Goal: Transaction & Acquisition: Purchase product/service

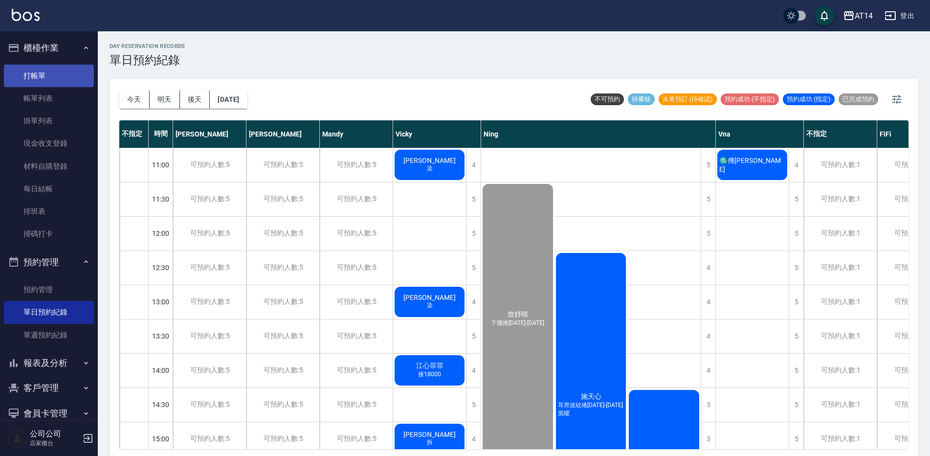
click at [43, 80] on link "打帳單" at bounding box center [49, 76] width 90 height 22
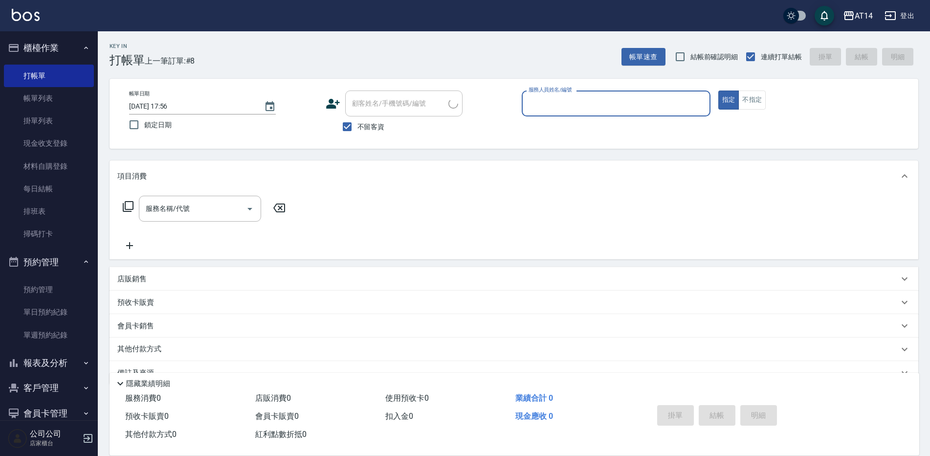
click at [357, 137] on label "不留客資" at bounding box center [361, 126] width 48 height 21
click at [357, 137] on input "不留客資" at bounding box center [347, 126] width 21 height 21
checkbox input "false"
click at [378, 110] on input "顧客姓名/手機號碼/編號" at bounding box center [397, 103] width 94 height 17
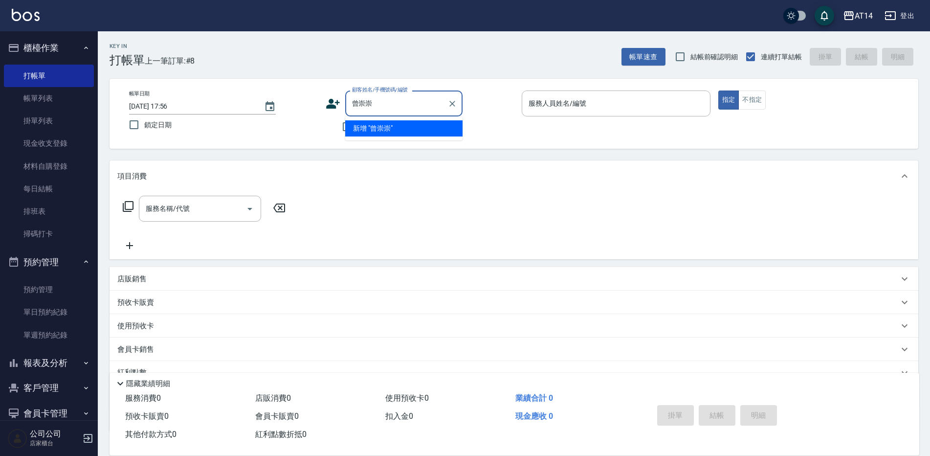
click at [429, 125] on li "新增 "曾崇崇"" at bounding box center [403, 128] width 117 height 16
type input "曾崇崇"
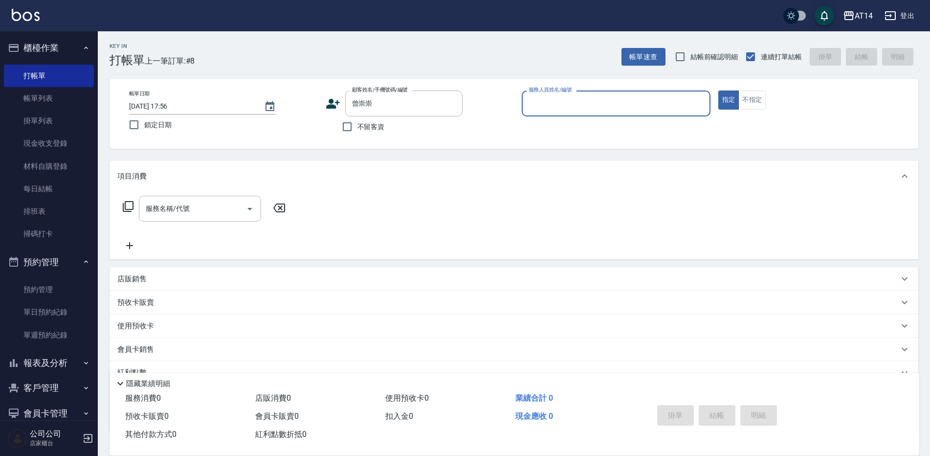
click at [613, 107] on input "服務人員姓名/編號" at bounding box center [616, 103] width 180 height 17
type input "Dora-15"
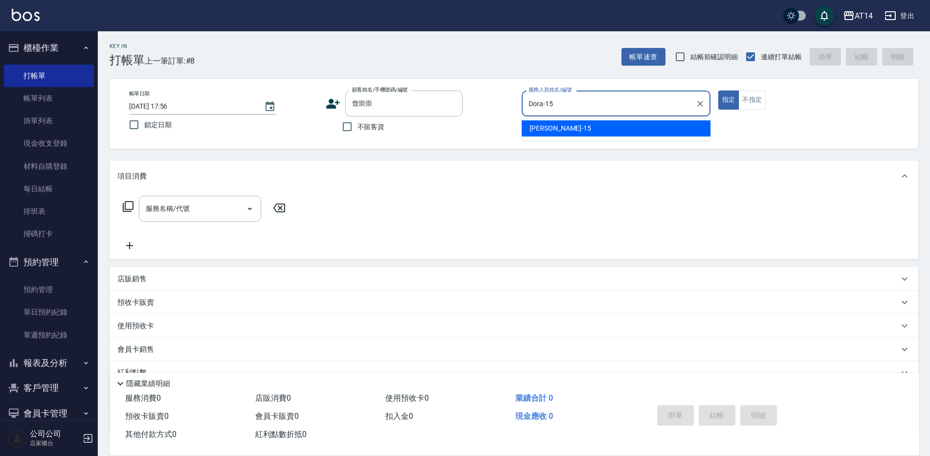
type button "true"
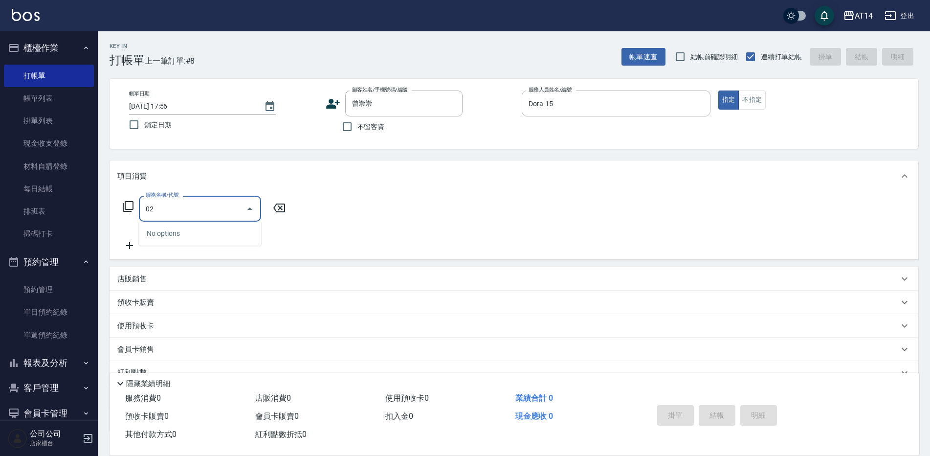
type input "022"
type input "1"
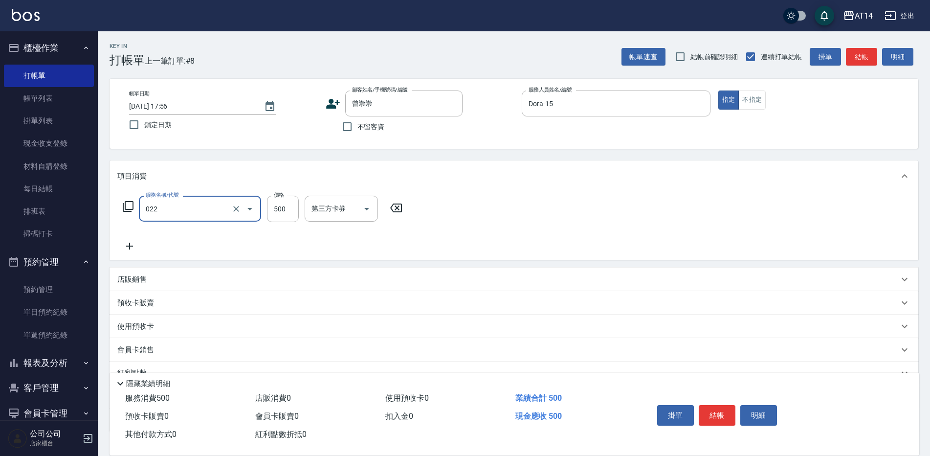
type input "洗髮+剪髮(022)"
type input "56"
type input "0"
type input "565"
type input "1"
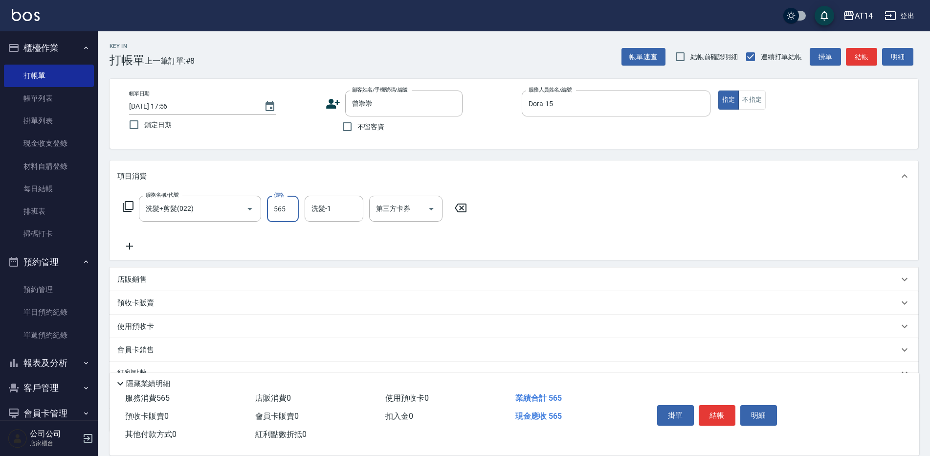
type input "56"
type input "0"
type input "66"
type input "1"
type input "6650"
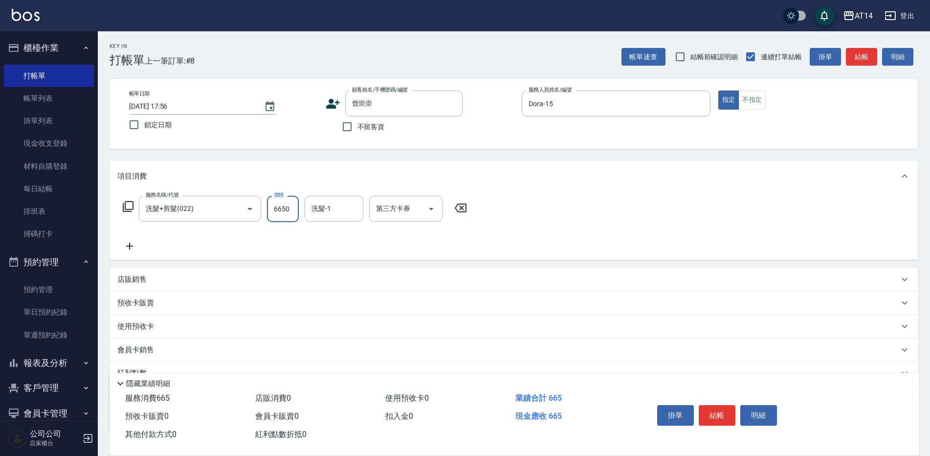
type input "13"
type input "665"
type input "1"
type input "66"
type input "0"
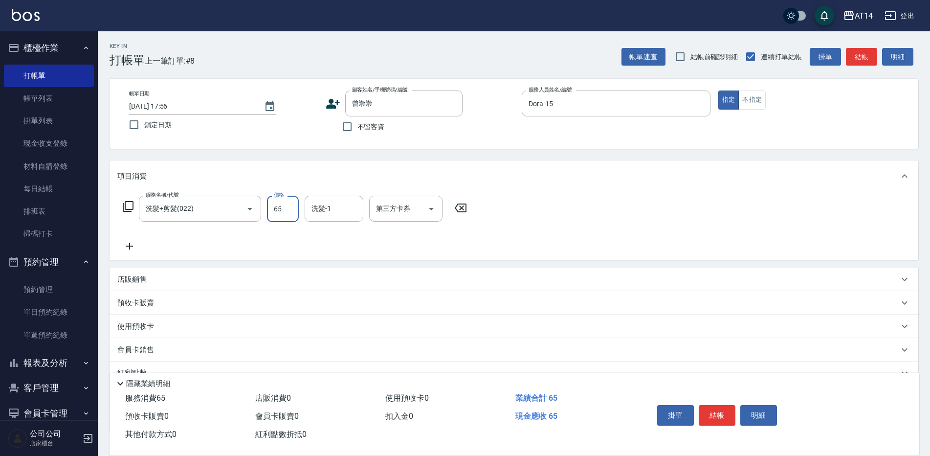
type input "650"
type input "1"
type input "650"
type input "[PERSON_NAME]-20"
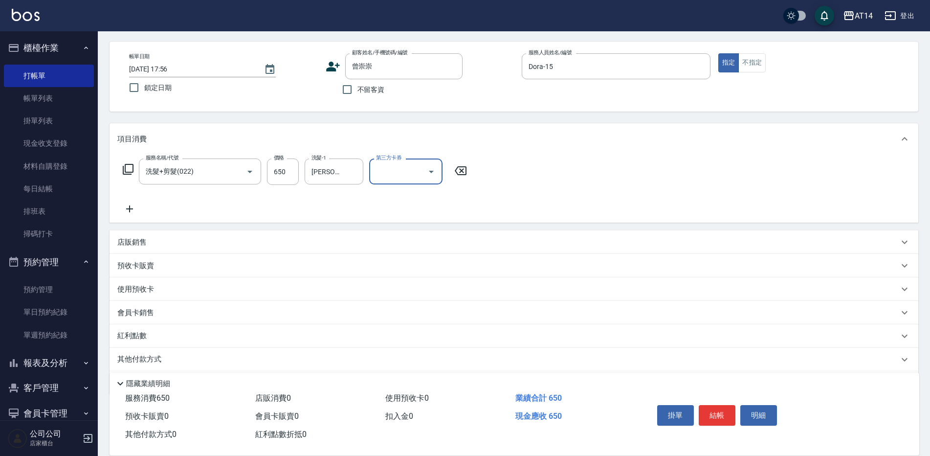
scroll to position [70, 0]
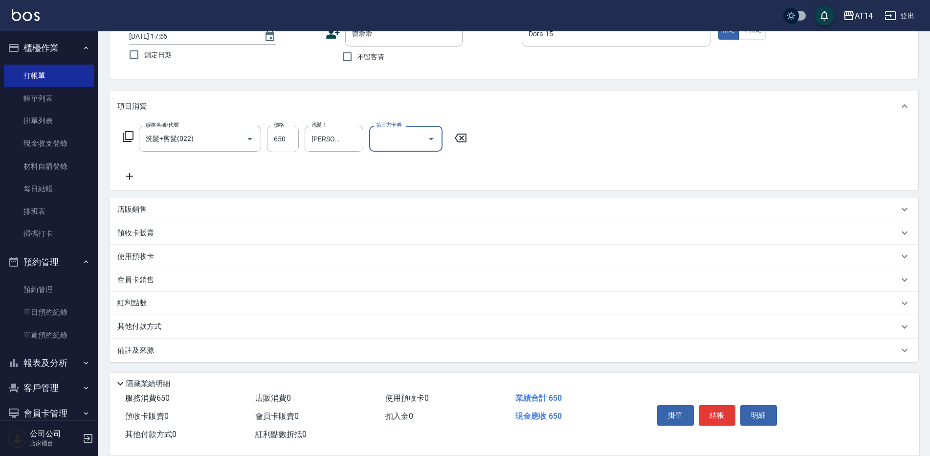
click at [256, 349] on div "備註及來源" at bounding box center [507, 350] width 781 height 10
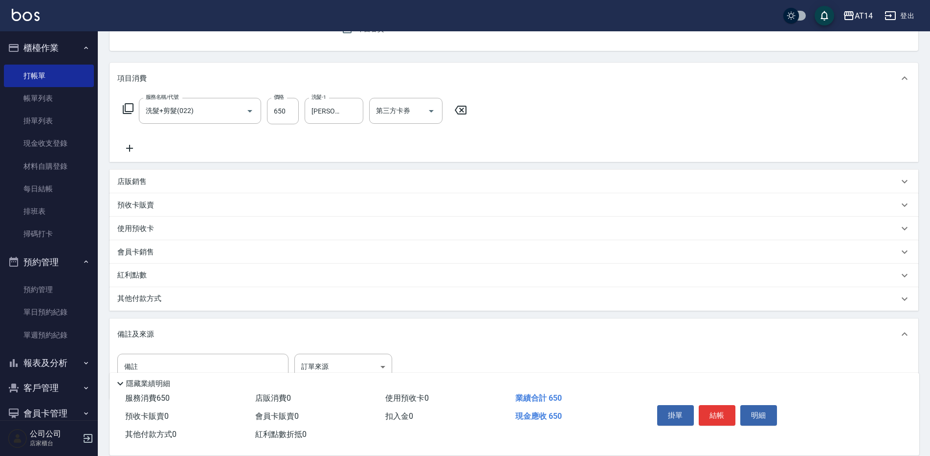
scroll to position [135, 0]
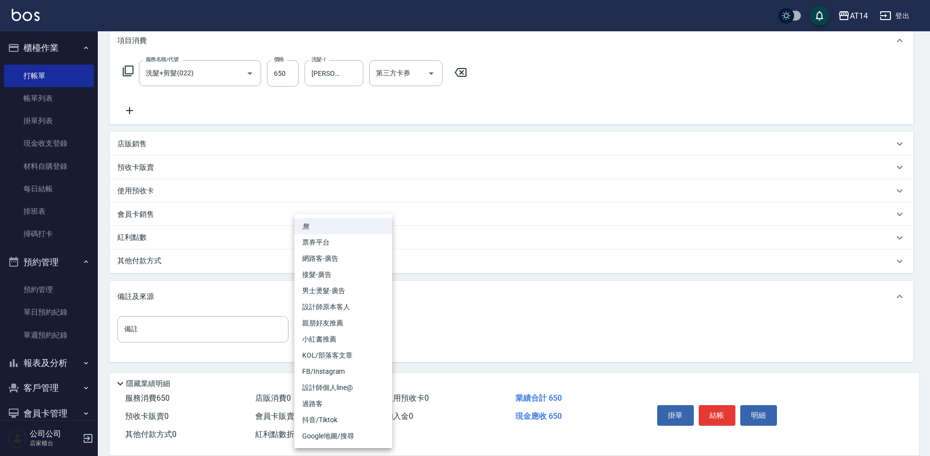
drag, startPoint x: 316, startPoint y: 331, endPoint x: 329, endPoint y: 328, distance: 13.4
click at [316, 330] on body "AT14 登出 櫃檯作業 打帳單 帳單列表 掛單列表 現金收支登錄 材料自購登錄 每日結帳 排班表 掃碼打卡 預約管理 預約管理 單日預約紀錄 單週預約紀錄 …" at bounding box center [465, 160] width 930 height 591
click at [373, 310] on li "設計師原本客人" at bounding box center [343, 307] width 98 height 16
type input "設計師原本客人"
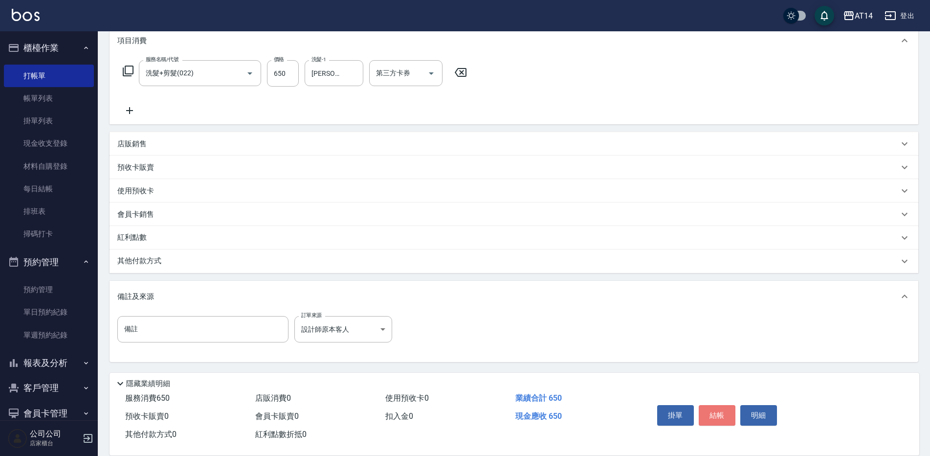
click at [717, 408] on button "結帳" at bounding box center [717, 415] width 37 height 21
type input "0"
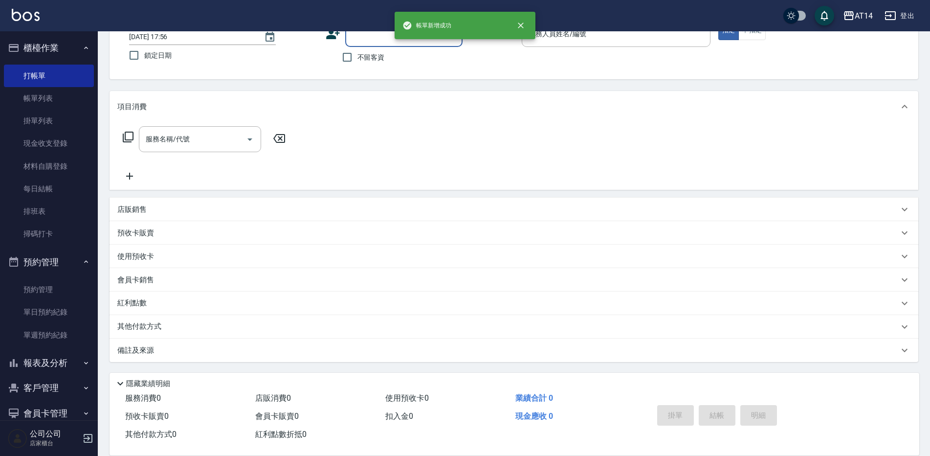
scroll to position [0, 0]
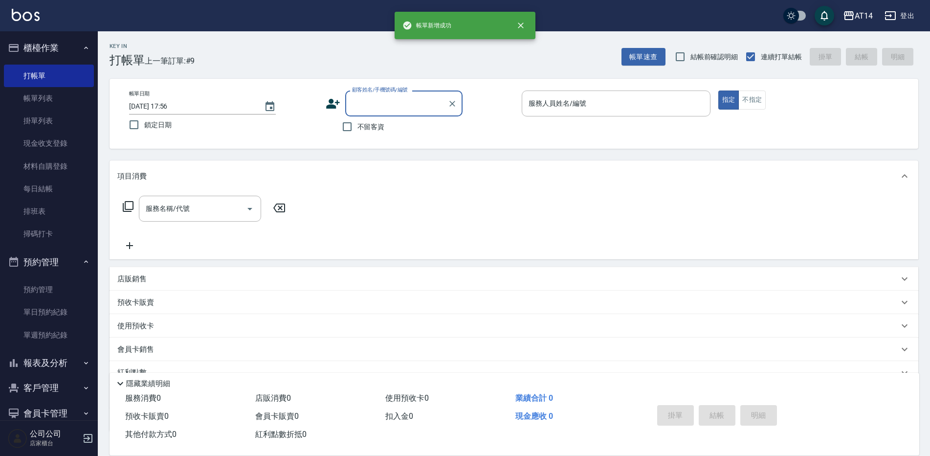
click at [56, 367] on button "報表及分析" at bounding box center [49, 362] width 90 height 25
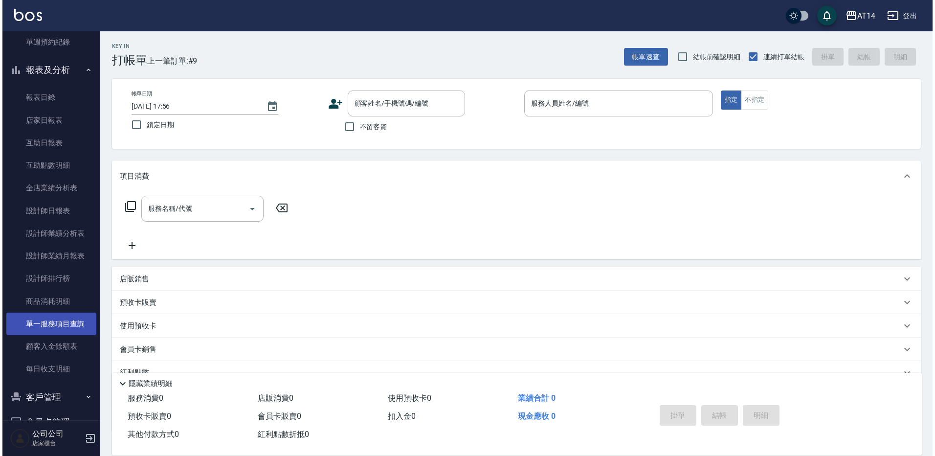
scroll to position [293, 0]
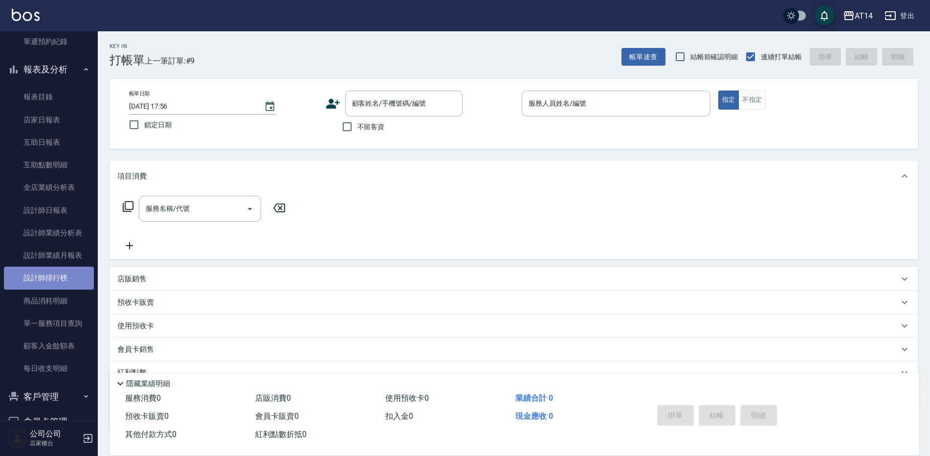
click at [76, 279] on link "設計師排行榜" at bounding box center [49, 277] width 90 height 22
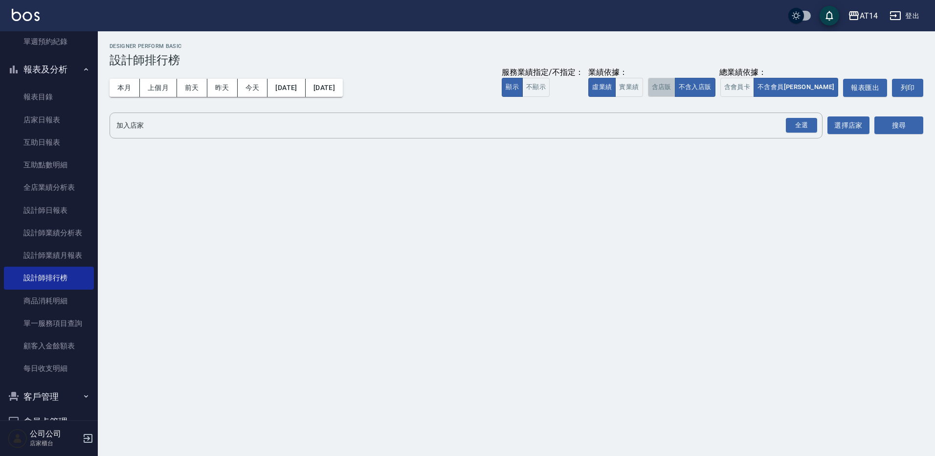
click at [675, 89] on button "含店販" at bounding box center [661, 87] width 27 height 19
click at [642, 91] on button "實業績" at bounding box center [628, 87] width 27 height 19
click at [754, 85] on button "含會員卡" at bounding box center [737, 87] width 34 height 19
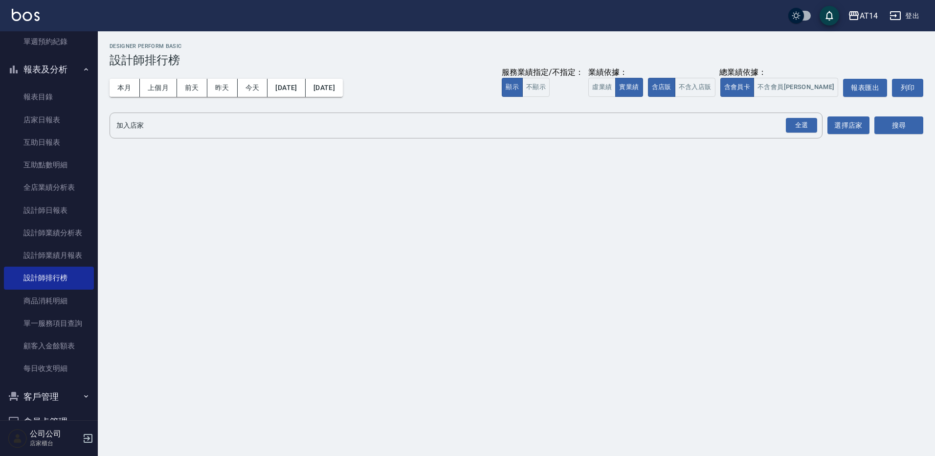
click at [805, 127] on div "全選" at bounding box center [801, 125] width 31 height 15
click at [894, 121] on button "搜尋" at bounding box center [898, 126] width 49 height 18
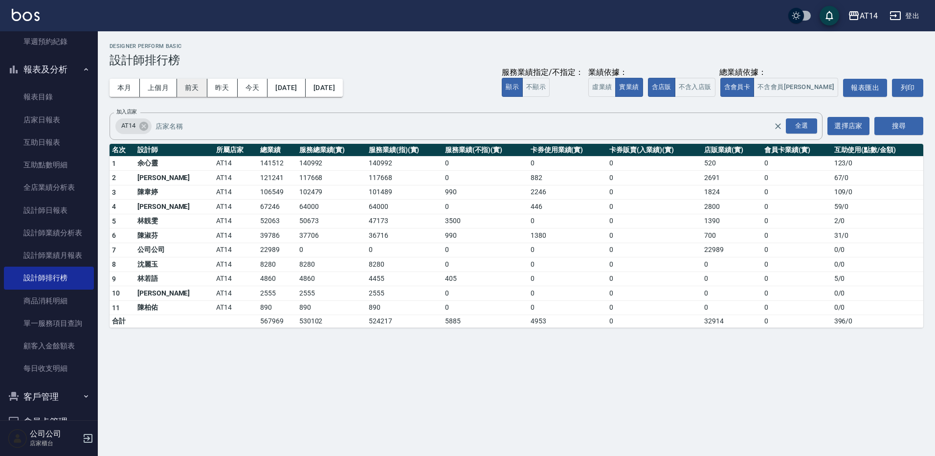
drag, startPoint x: 162, startPoint y: 89, endPoint x: 205, endPoint y: 95, distance: 43.4
click at [162, 89] on button "上個月" at bounding box center [158, 88] width 37 height 18
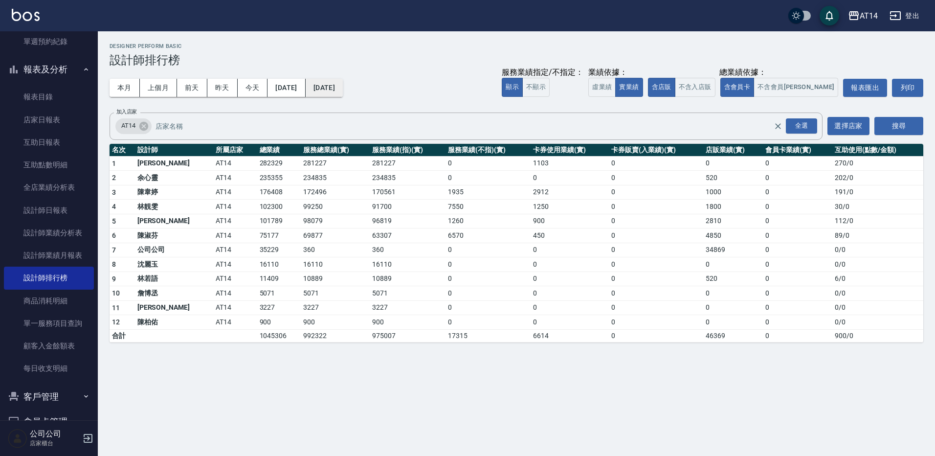
click at [343, 91] on button "2025/07/31" at bounding box center [324, 88] width 37 height 18
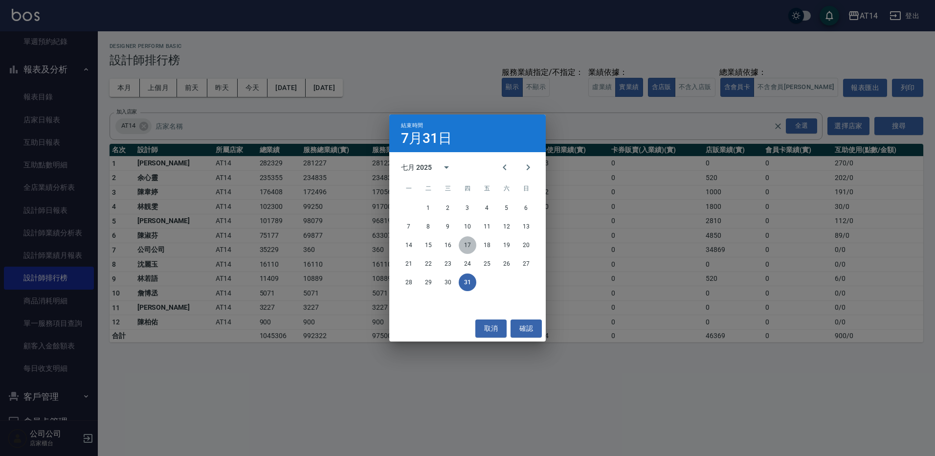
click at [471, 243] on button "17" at bounding box center [468, 245] width 18 height 18
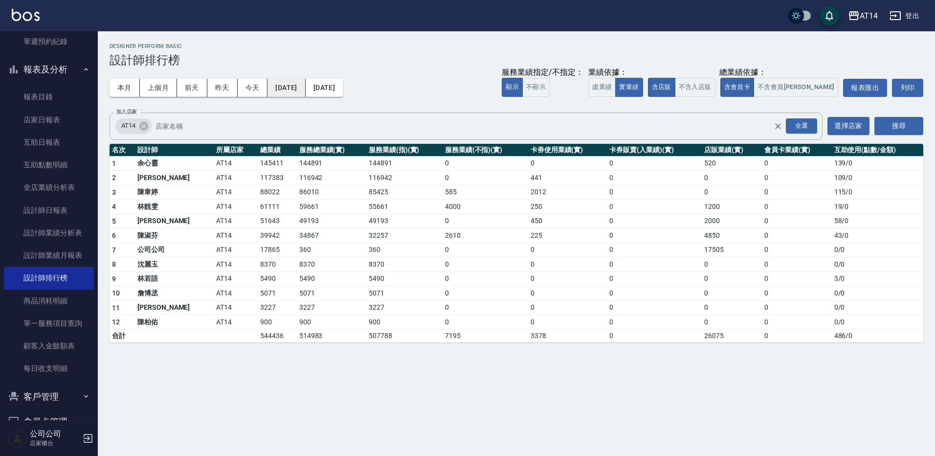
click at [284, 85] on button "2025/07/01" at bounding box center [286, 88] width 38 height 18
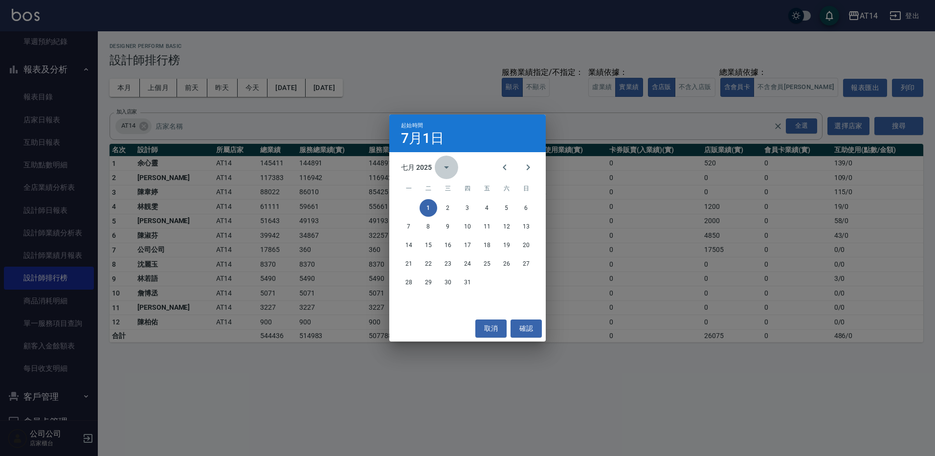
drag, startPoint x: 440, startPoint y: 167, endPoint x: 445, endPoint y: 165, distance: 5.9
click at [441, 166] on button "calendar view is open, switch to year view" at bounding box center [446, 166] width 23 height 23
click at [471, 249] on button "2024" at bounding box center [467, 247] width 35 height 18
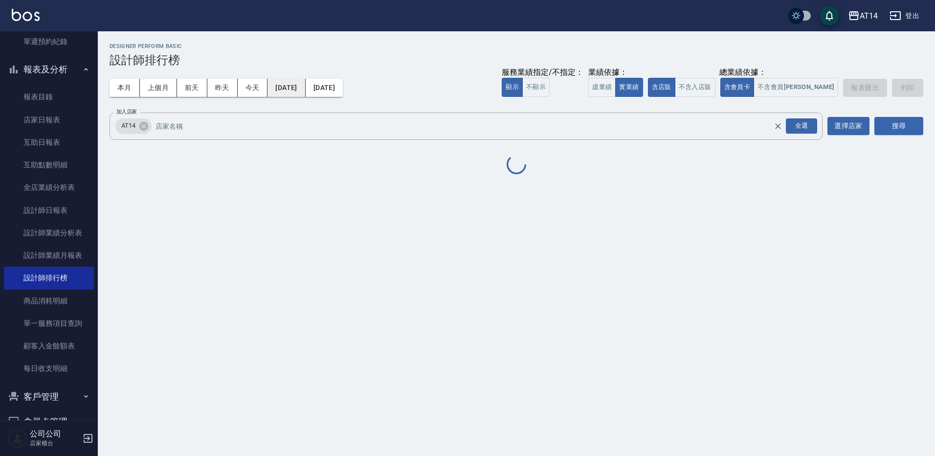
click at [305, 92] on button "2024/07/01" at bounding box center [286, 88] width 38 height 18
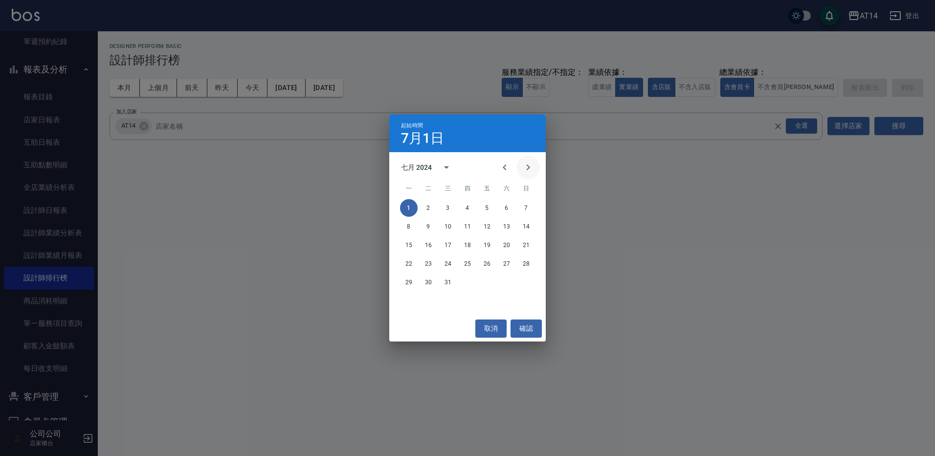
click at [530, 166] on icon "Next month" at bounding box center [528, 167] width 12 height 12
click at [466, 206] on button "1" at bounding box center [468, 208] width 18 height 18
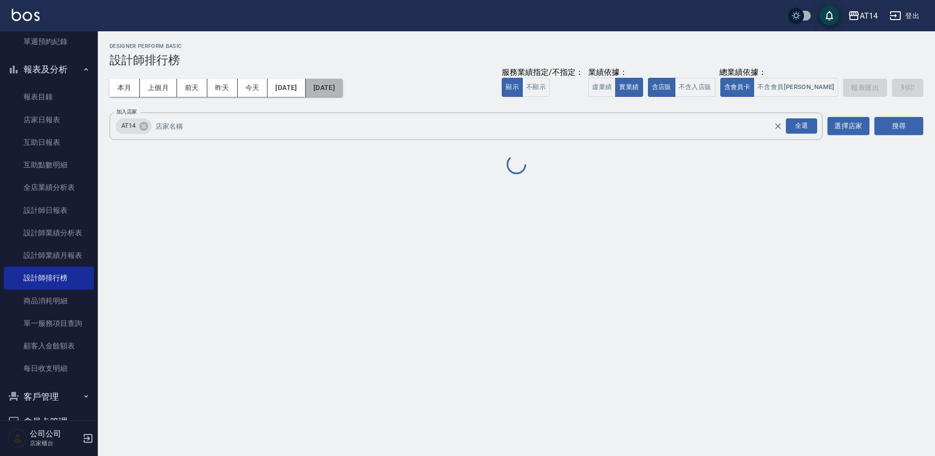
click at [343, 94] on button "2025/07/17" at bounding box center [324, 88] width 37 height 18
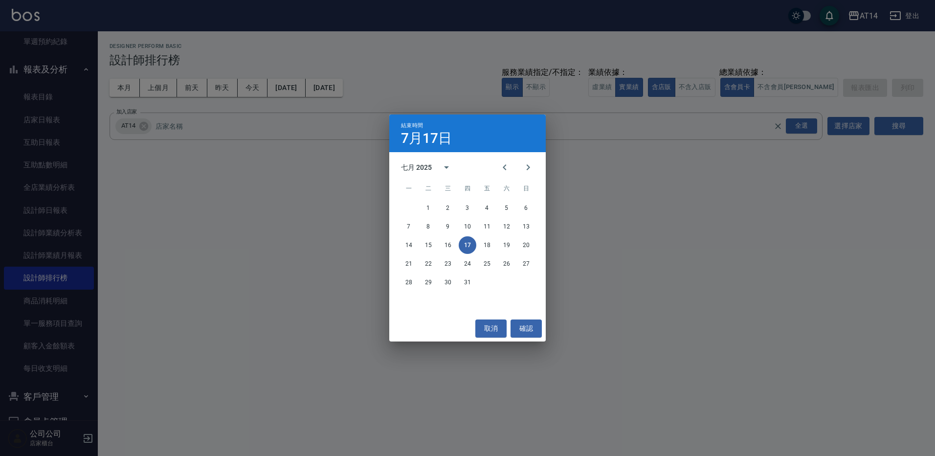
drag, startPoint x: 425, startPoint y: 158, endPoint x: 422, endPoint y: 164, distance: 5.9
click at [425, 159] on div "七月 2025" at bounding box center [429, 166] width 57 height 23
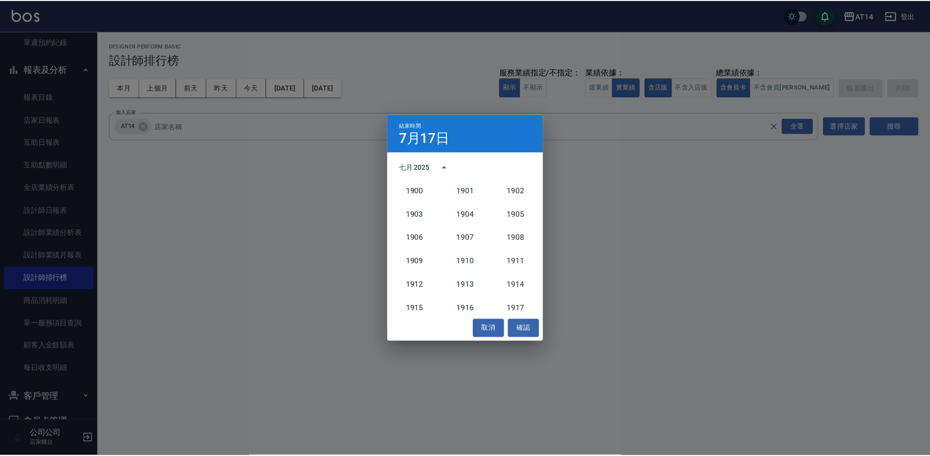
scroll to position [905, 0]
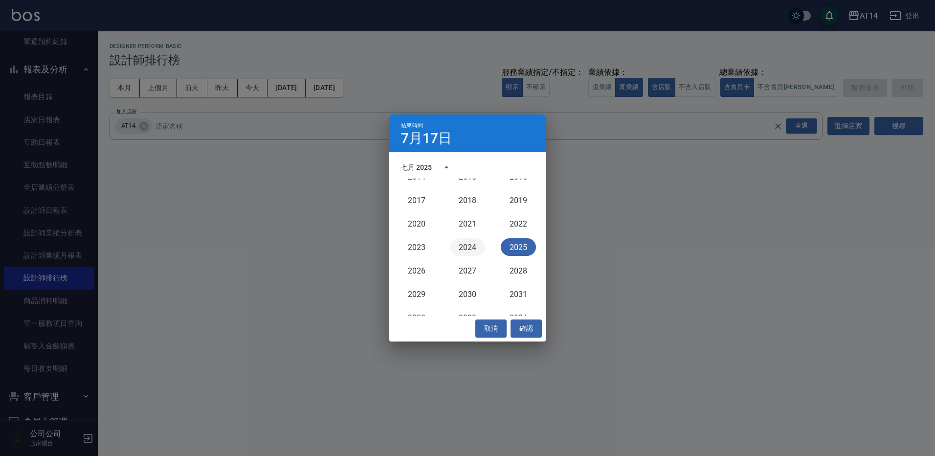
click at [466, 249] on button "2024" at bounding box center [467, 247] width 35 height 18
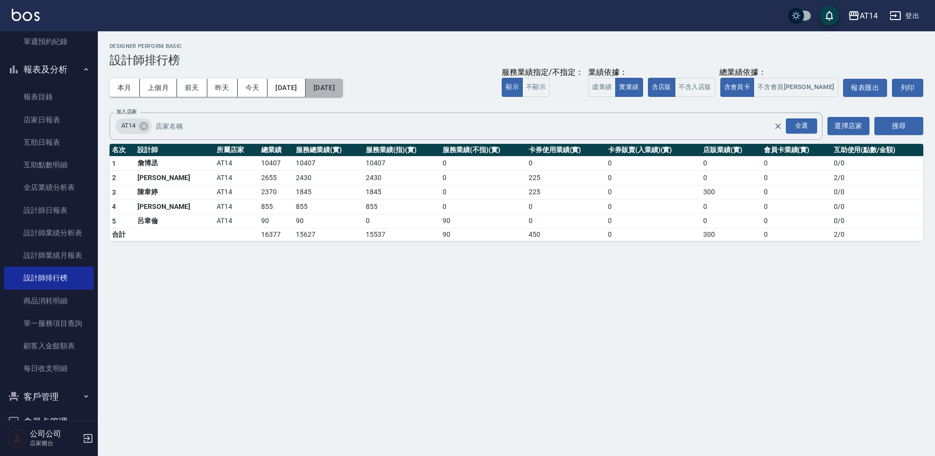
click at [343, 88] on button "2024/07/17" at bounding box center [324, 88] width 37 height 18
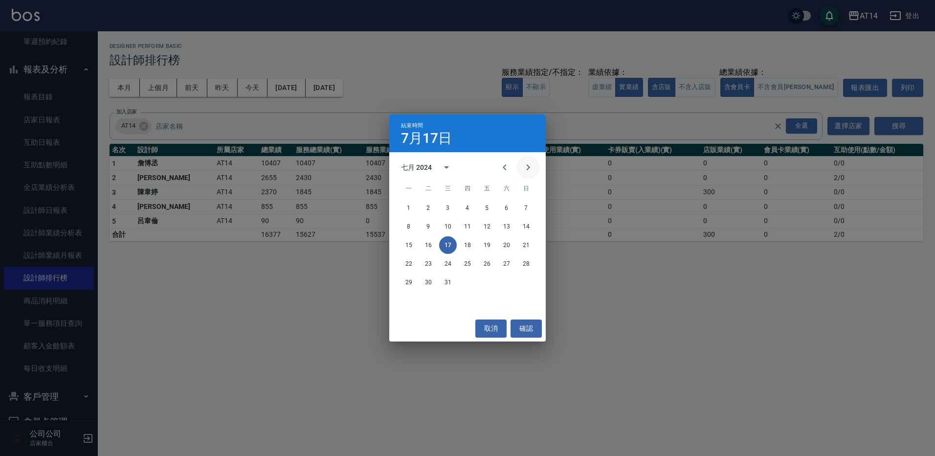
click at [527, 165] on icon "Next month" at bounding box center [528, 167] width 12 height 12
click at [502, 247] on button "17" at bounding box center [507, 245] width 18 height 18
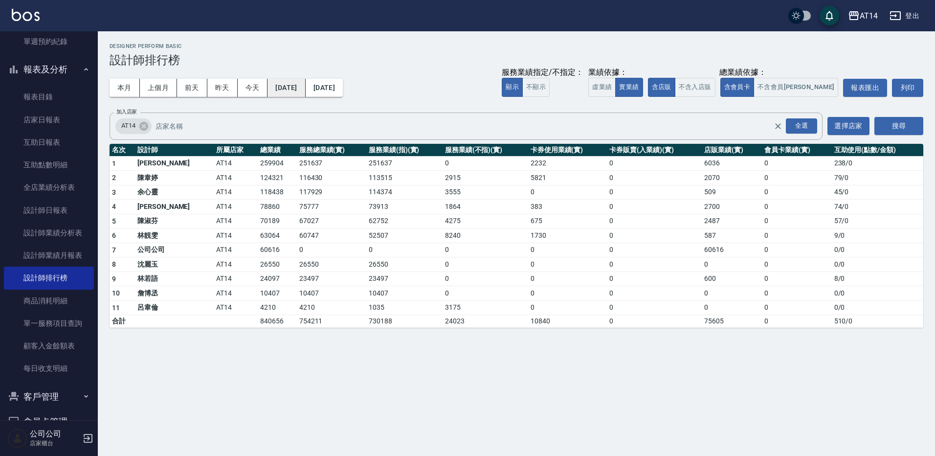
click at [298, 86] on button "2024/07/17" at bounding box center [286, 88] width 38 height 18
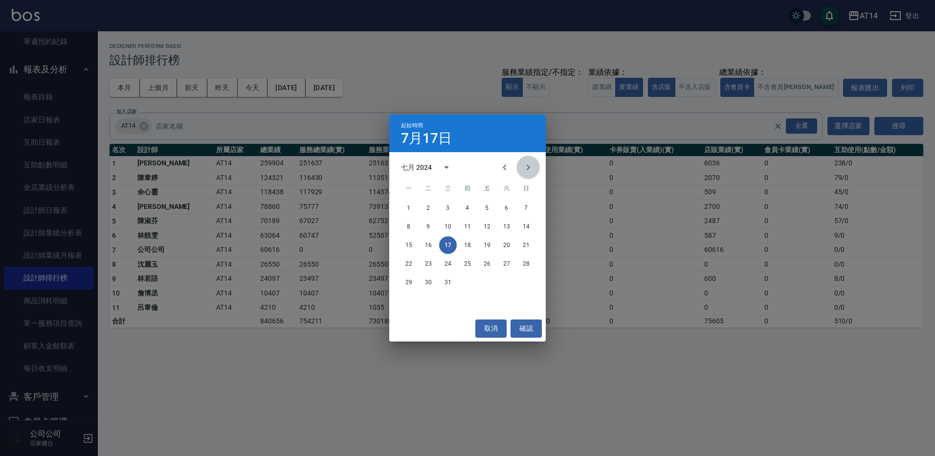
click at [525, 169] on icon "Next month" at bounding box center [528, 167] width 12 height 12
click at [472, 209] on button "1" at bounding box center [468, 208] width 18 height 18
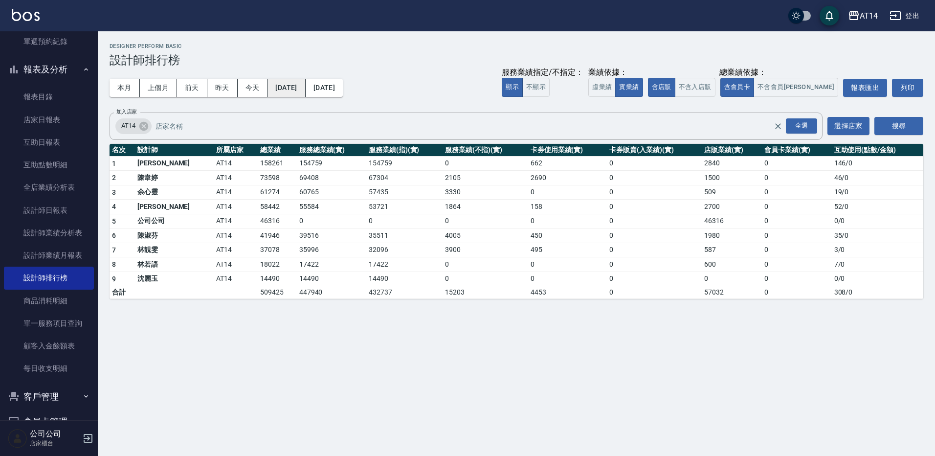
click at [303, 86] on button "2024/08/01" at bounding box center [286, 88] width 38 height 18
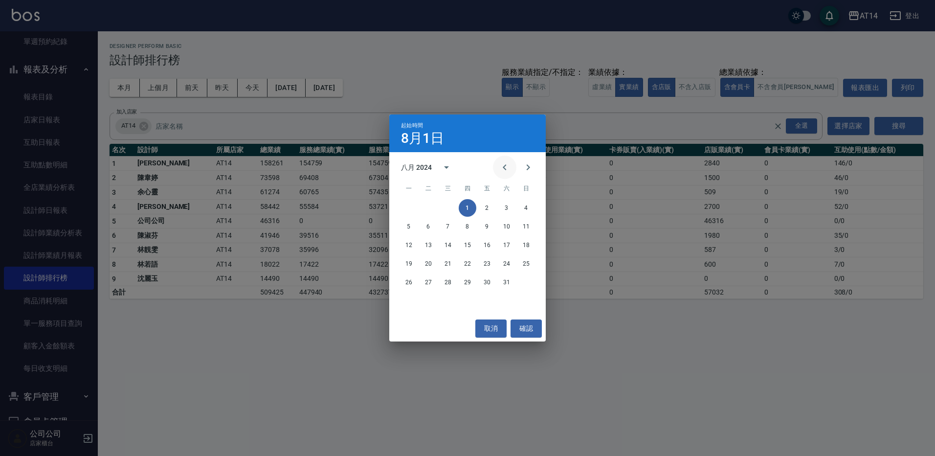
click at [505, 170] on icon "Previous month" at bounding box center [505, 167] width 12 height 12
click at [421, 210] on button "2" at bounding box center [428, 208] width 18 height 18
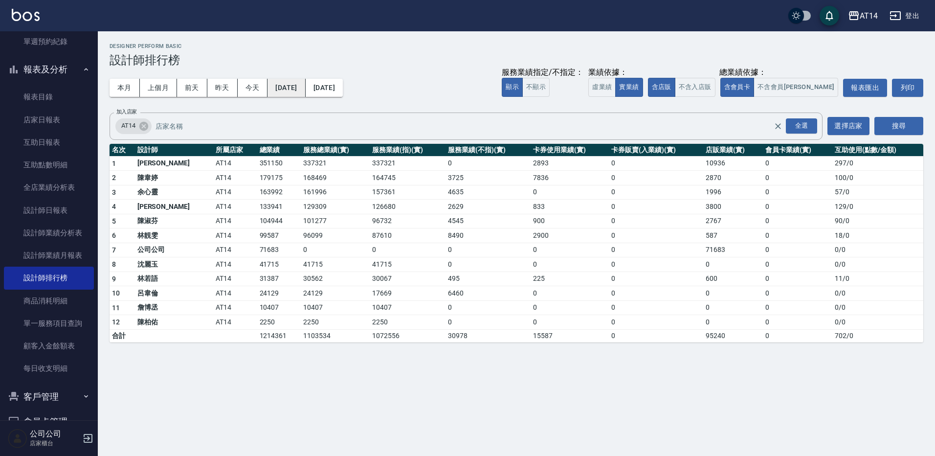
click at [304, 88] on button "2024/07/02" at bounding box center [286, 88] width 38 height 18
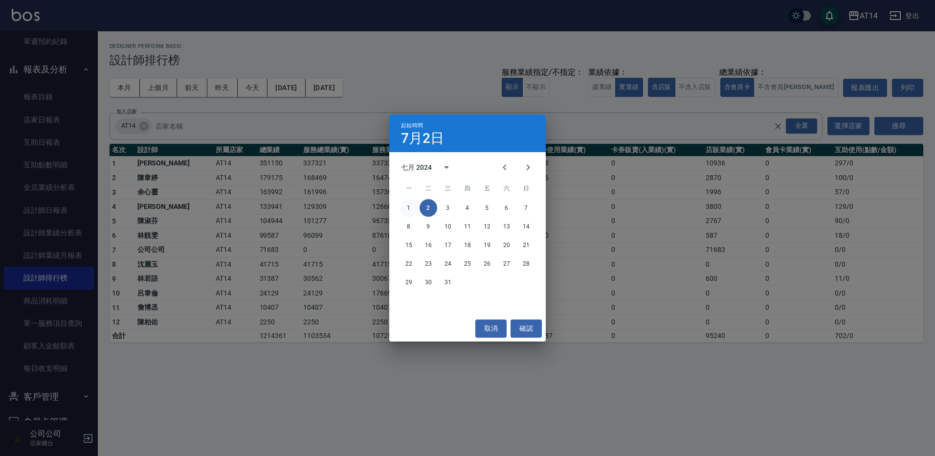
click at [403, 204] on button "1" at bounding box center [409, 208] width 18 height 18
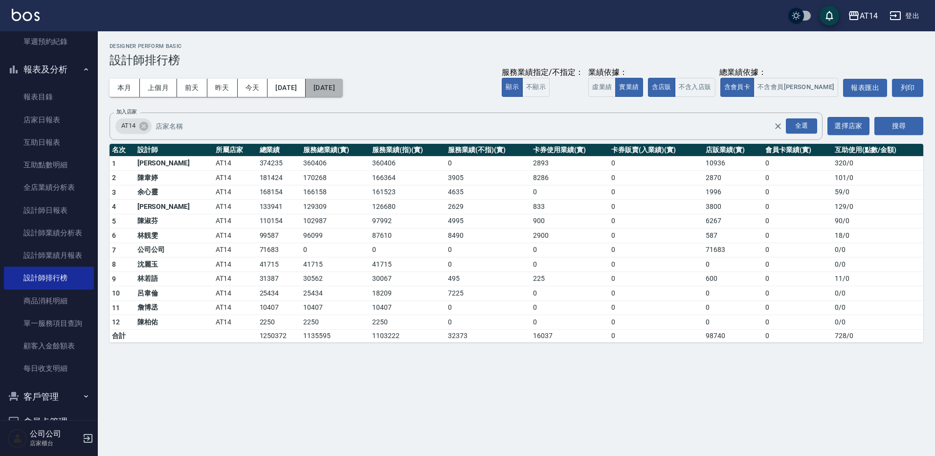
click at [343, 90] on button "2024/08/17" at bounding box center [324, 88] width 37 height 18
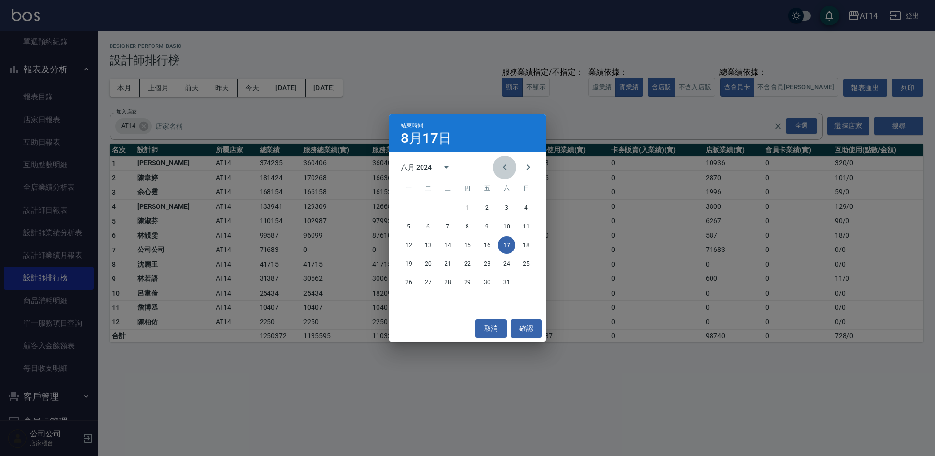
click at [497, 171] on button "Previous month" at bounding box center [504, 166] width 23 height 23
click at [447, 245] on button "17" at bounding box center [448, 245] width 18 height 18
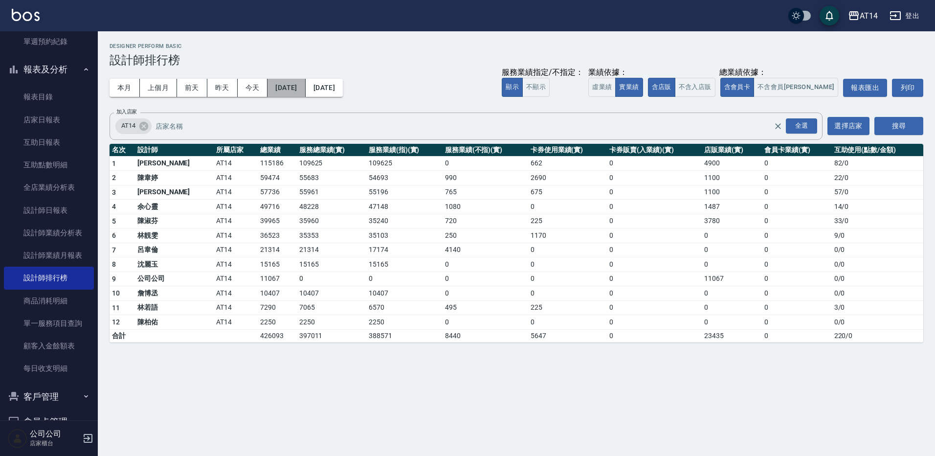
click at [297, 86] on button "2024/07/01" at bounding box center [286, 88] width 38 height 18
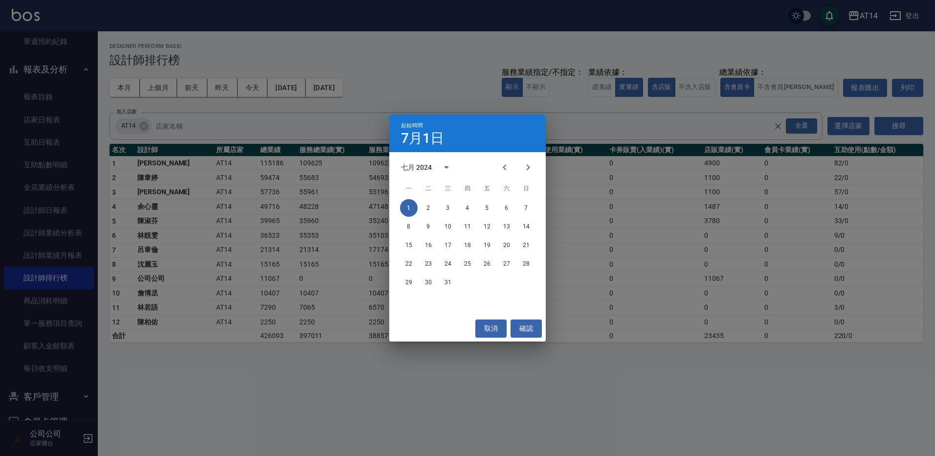
click at [367, 106] on div "起始時間 7月1日 七月 2024 一 二 三 四 五 六 日 1 2 3 4 5 6 7 8 9 10 11 12 13 14 15 16 17 18 19…" at bounding box center [467, 228] width 935 height 456
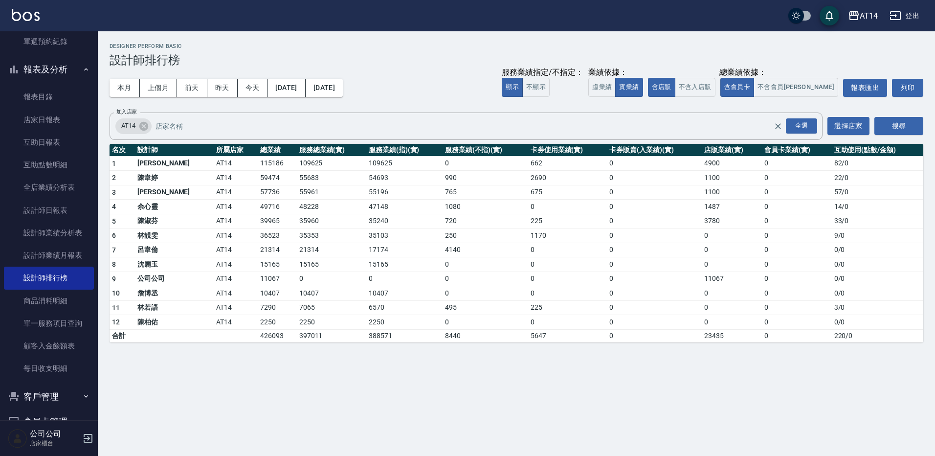
click at [343, 92] on button "2024/07/17" at bounding box center [324, 88] width 37 height 18
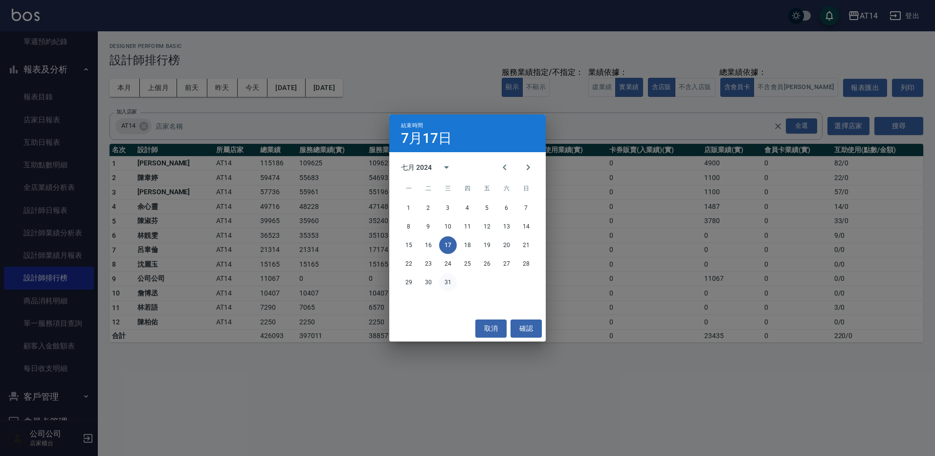
click at [449, 278] on button "31" at bounding box center [448, 282] width 18 height 18
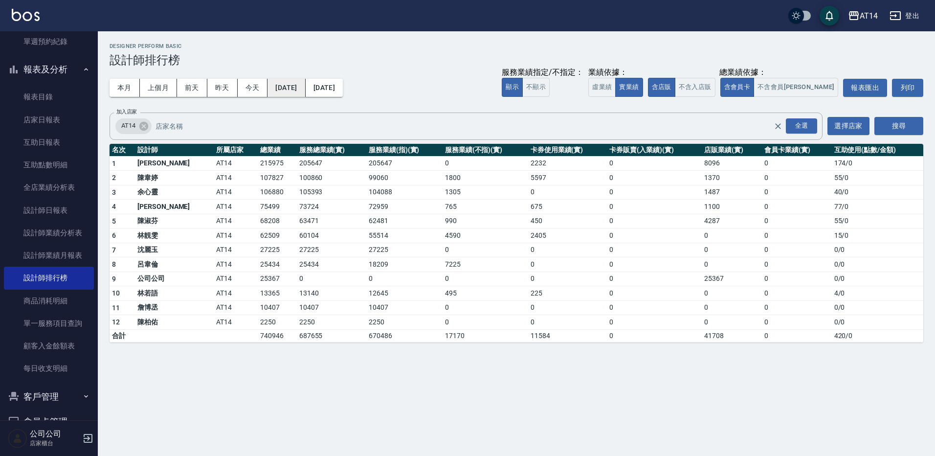
click at [296, 84] on button "2024/07/01" at bounding box center [286, 88] width 38 height 18
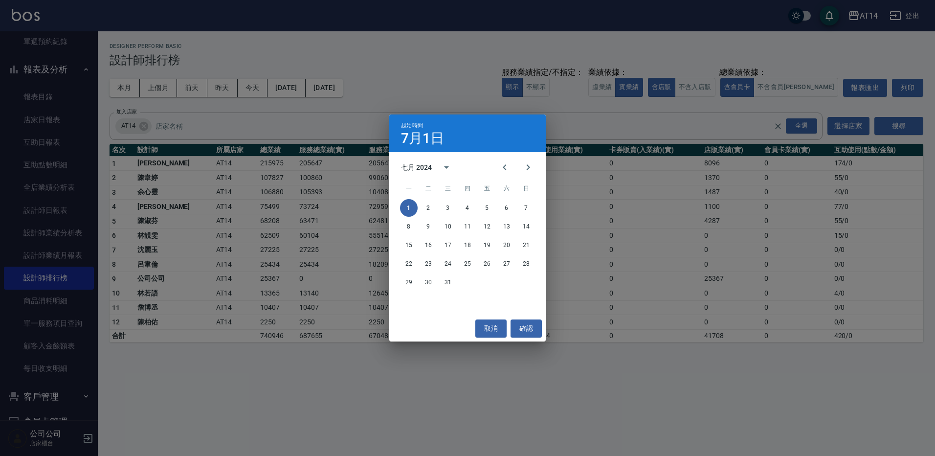
click at [392, 67] on div "起始時間 7月1日 七月 2024 一 二 三 四 五 六 日 1 2 3 4 5 6 7 8 9 10 11 12 13 14 15 16 17 18 19…" at bounding box center [467, 228] width 935 height 456
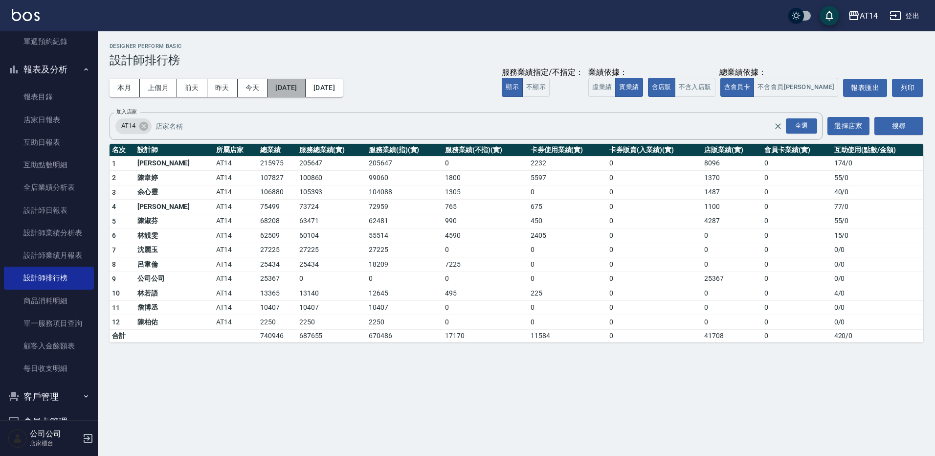
click at [305, 93] on button "2024/07/01" at bounding box center [286, 88] width 38 height 18
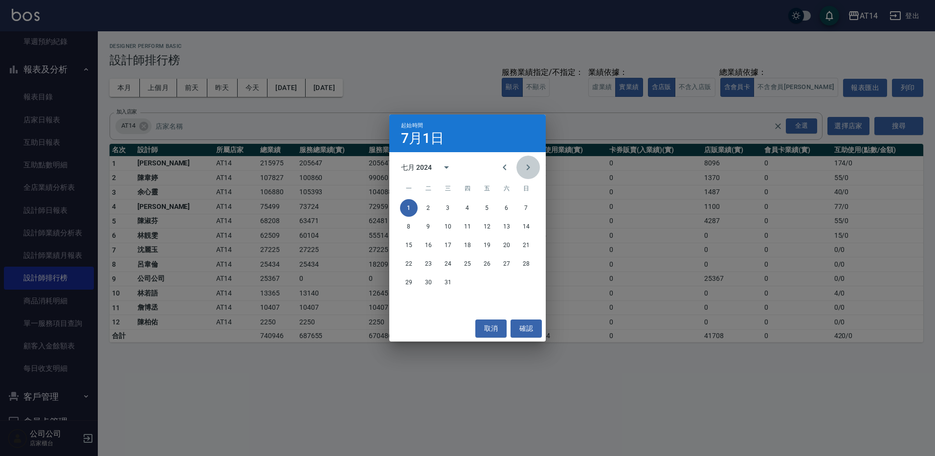
click at [525, 164] on icon "Next month" at bounding box center [528, 167] width 12 height 12
click at [527, 205] on button "1" at bounding box center [526, 208] width 18 height 18
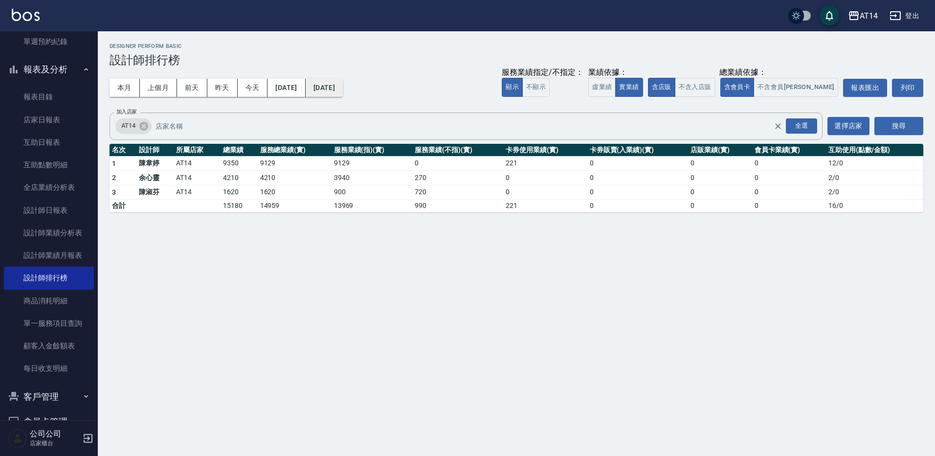
click at [343, 86] on button "2024/09/01" at bounding box center [324, 88] width 37 height 18
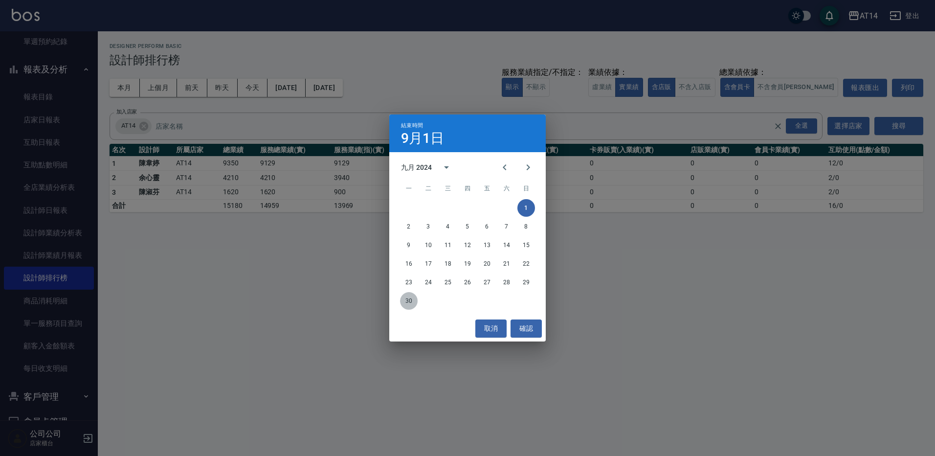
click at [414, 300] on button "30" at bounding box center [409, 301] width 18 height 18
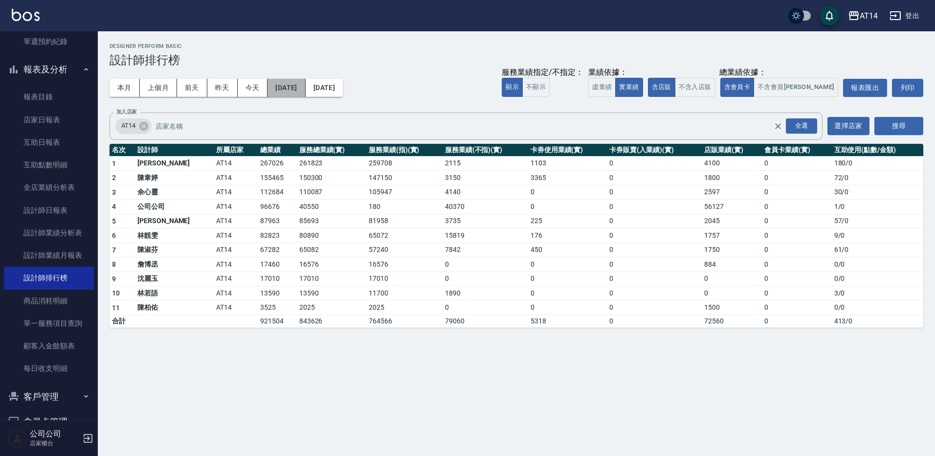
click at [305, 83] on button "2024/09/01" at bounding box center [286, 88] width 38 height 18
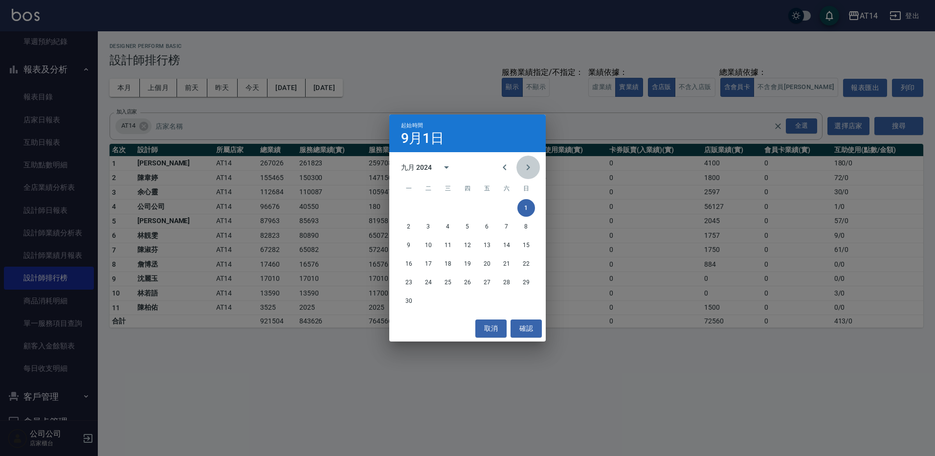
click at [529, 166] on icon "Next month" at bounding box center [528, 167] width 12 height 12
click at [422, 209] on button "1" at bounding box center [428, 208] width 18 height 18
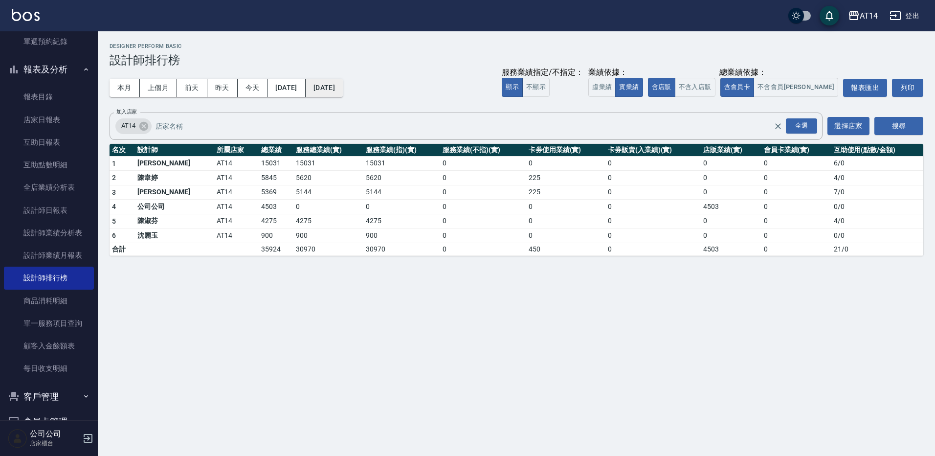
click at [343, 91] on button "2024/10/01" at bounding box center [324, 88] width 37 height 18
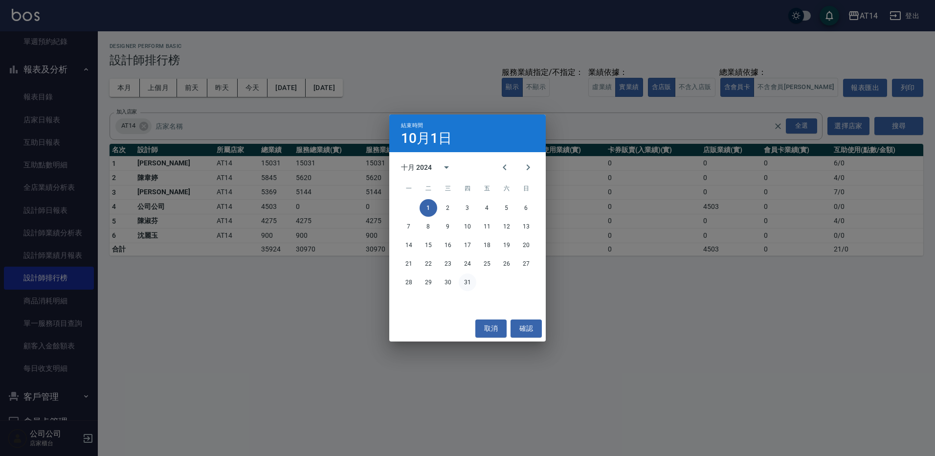
click at [467, 278] on button "31" at bounding box center [468, 282] width 18 height 18
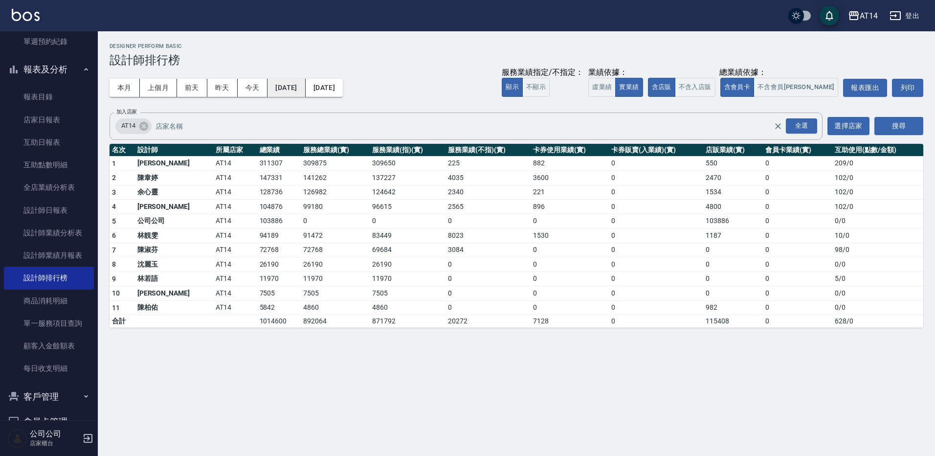
click at [300, 92] on button "2024/10/01" at bounding box center [286, 88] width 38 height 18
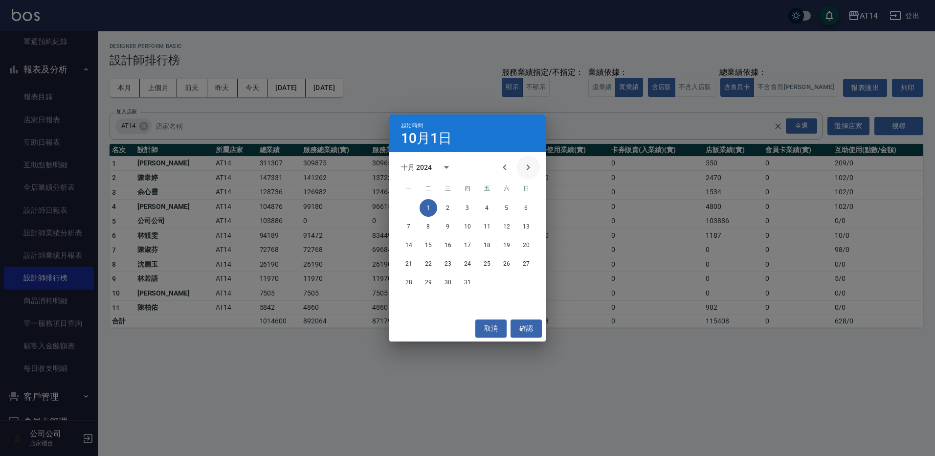
click at [528, 167] on icon "Next month" at bounding box center [528, 167] width 12 height 12
click at [485, 206] on button "1" at bounding box center [487, 208] width 18 height 18
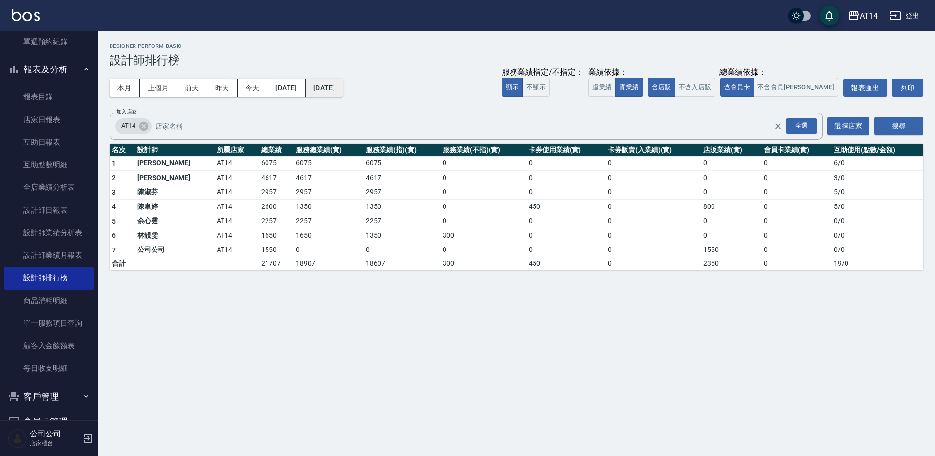
click at [343, 93] on button "2024/11/01" at bounding box center [324, 88] width 37 height 18
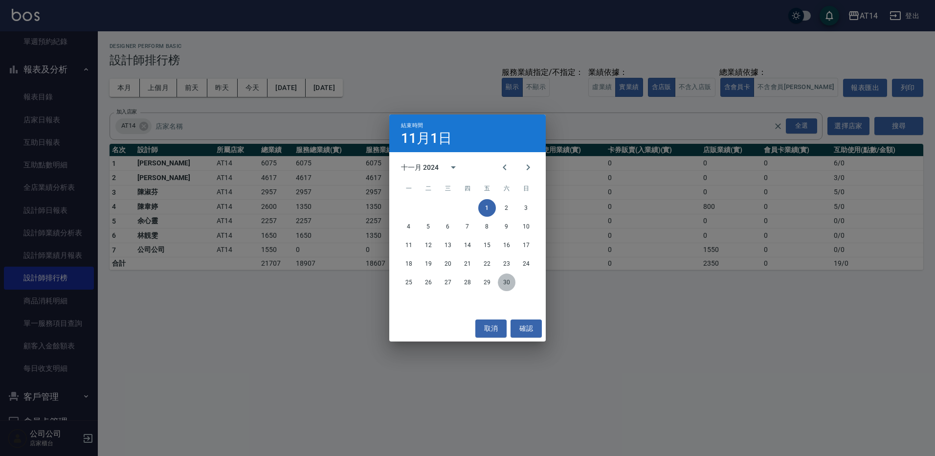
click at [506, 285] on button "30" at bounding box center [507, 282] width 18 height 18
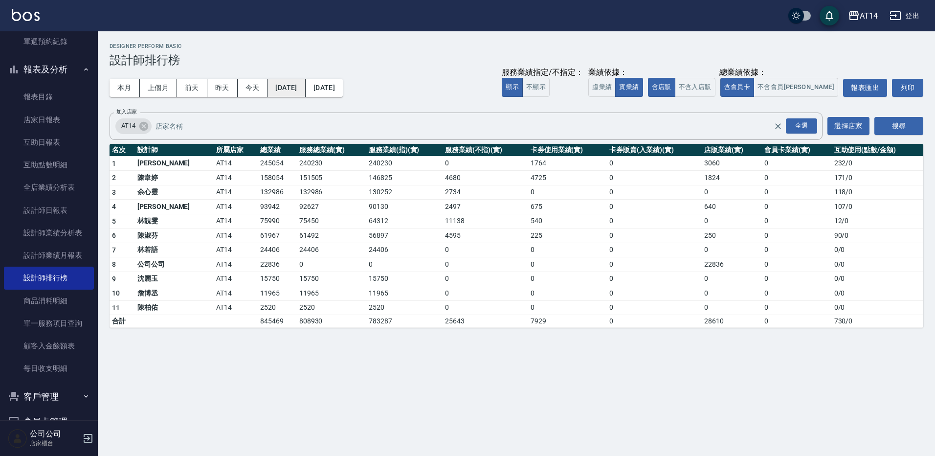
click at [299, 95] on button "2024/11/01" at bounding box center [286, 88] width 38 height 18
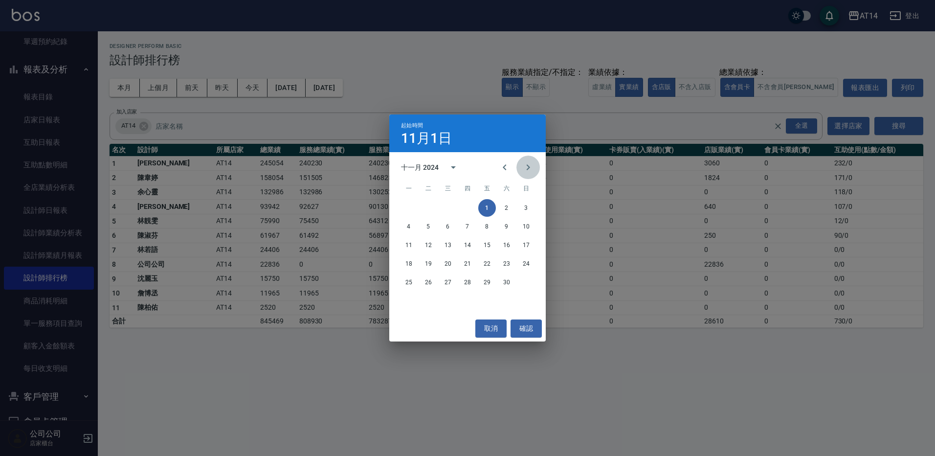
click at [530, 170] on icon "Next month" at bounding box center [528, 167] width 12 height 12
click at [527, 205] on button "1" at bounding box center [526, 208] width 18 height 18
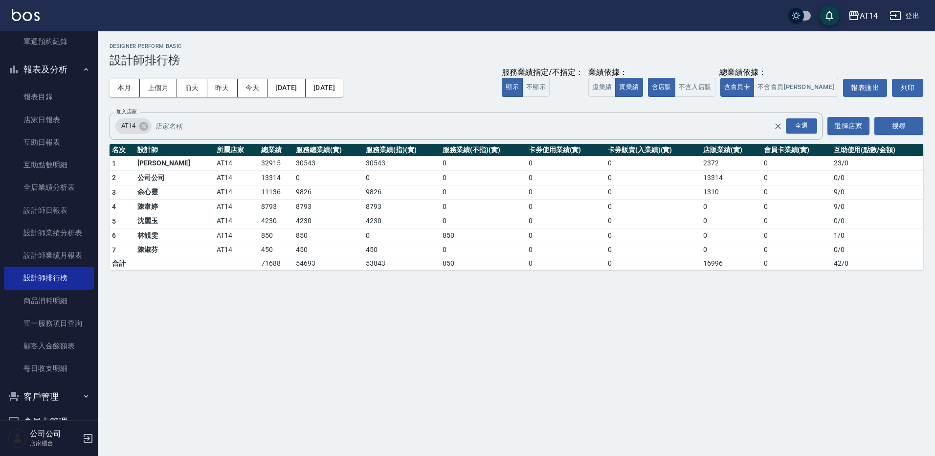
click at [343, 88] on button "2024/12/01" at bounding box center [324, 88] width 37 height 18
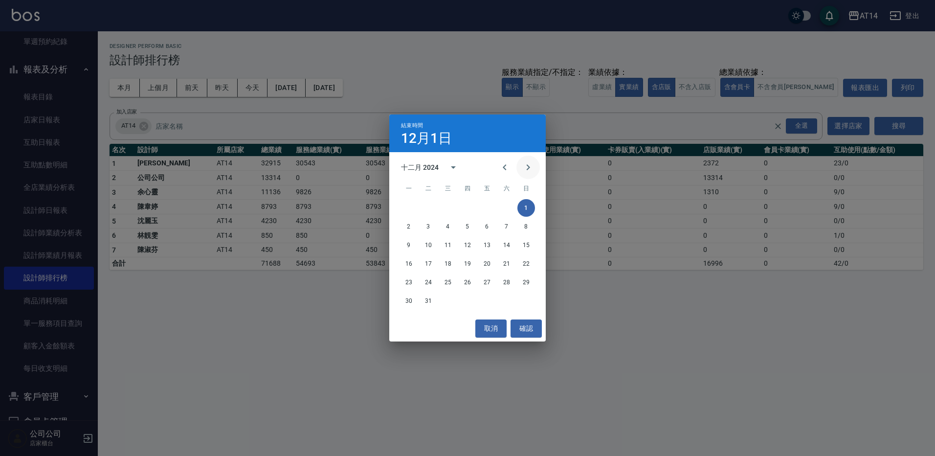
click at [528, 167] on icon "Next month" at bounding box center [528, 167] width 12 height 12
click at [507, 163] on icon "Previous month" at bounding box center [505, 167] width 12 height 12
click at [433, 304] on button "31" at bounding box center [428, 301] width 18 height 18
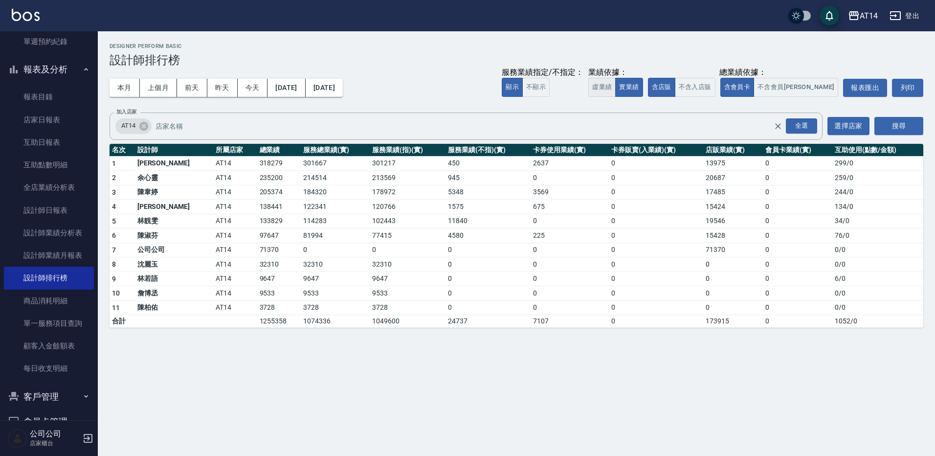
click at [616, 88] on button "虛業績" at bounding box center [601, 87] width 27 height 19
click at [642, 89] on button "實業績" at bounding box center [628, 87] width 27 height 19
click at [70, 202] on link "設計師日報表" at bounding box center [49, 210] width 90 height 22
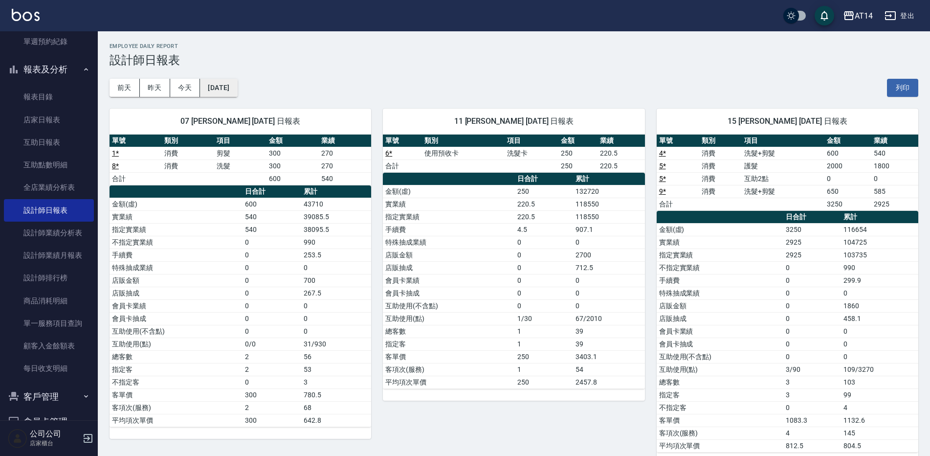
click at [237, 90] on button "[DATE]" at bounding box center [218, 88] width 37 height 18
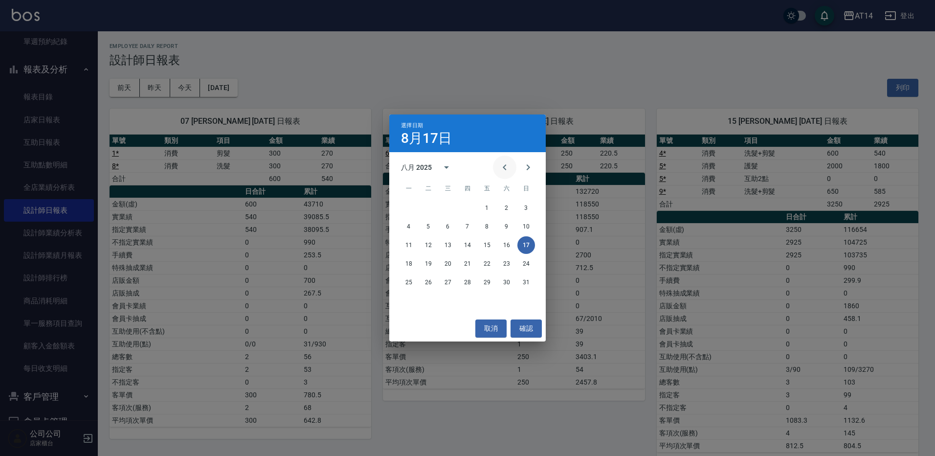
click at [496, 161] on button "Previous month" at bounding box center [504, 166] width 23 height 23
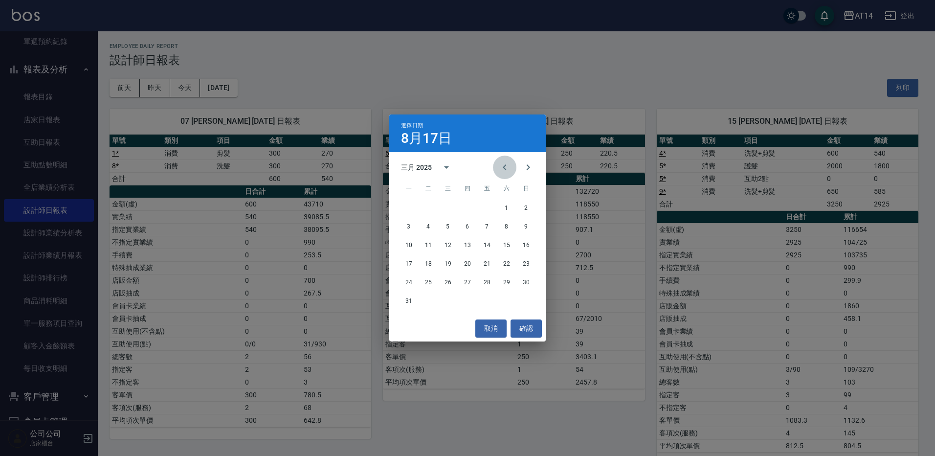
click at [496, 161] on button "Previous month" at bounding box center [504, 166] width 23 height 23
click at [427, 296] on button "31" at bounding box center [428, 301] width 18 height 18
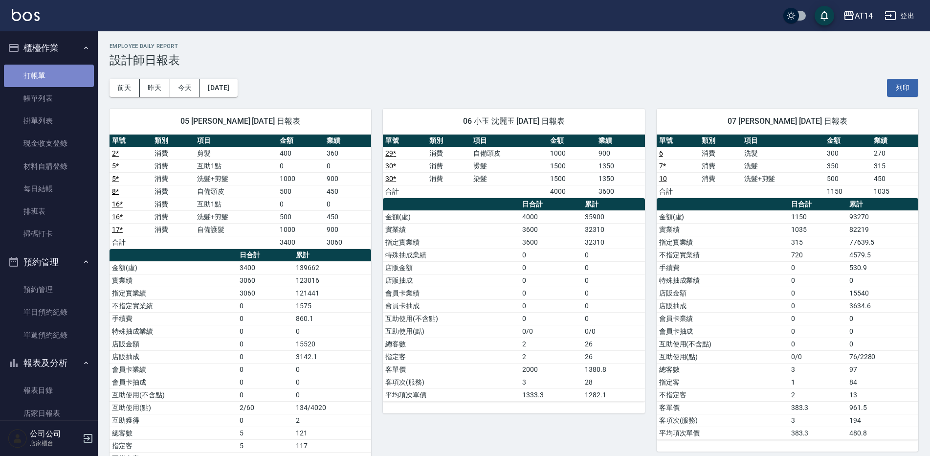
click at [59, 80] on link "打帳單" at bounding box center [49, 76] width 90 height 22
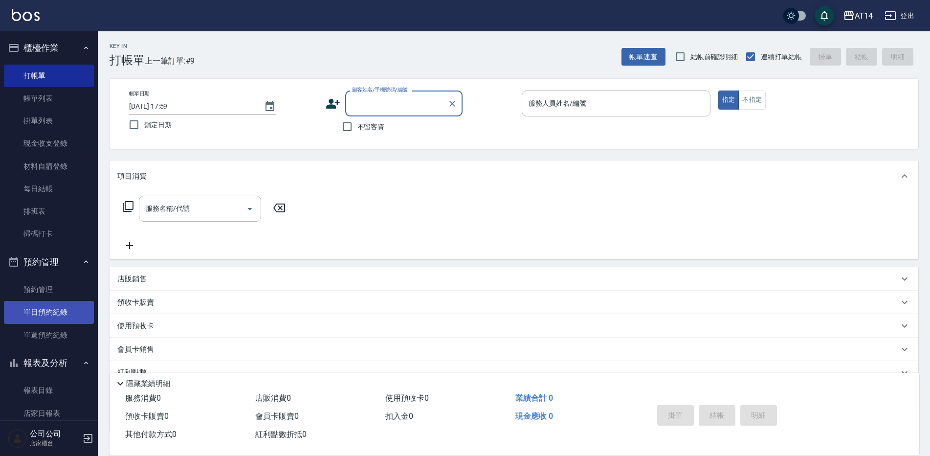
click at [63, 311] on link "單日預約紀錄" at bounding box center [49, 312] width 90 height 22
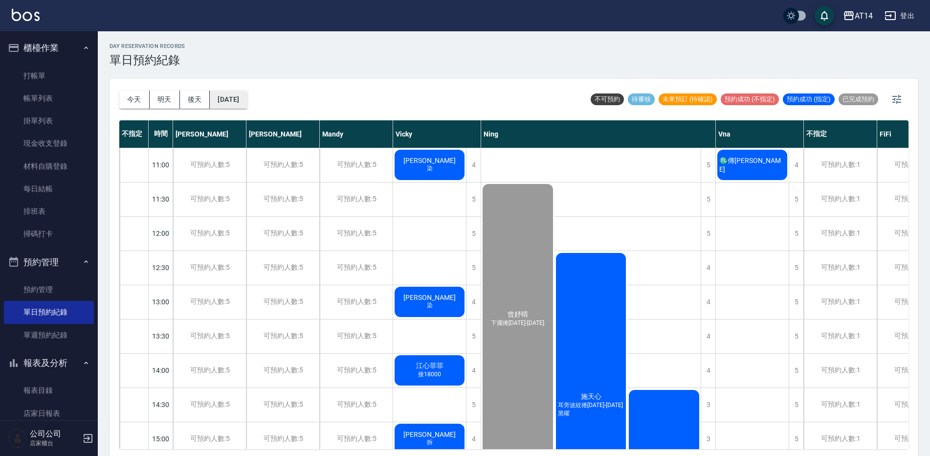
click at [230, 100] on button "[DATE]" at bounding box center [228, 99] width 37 height 18
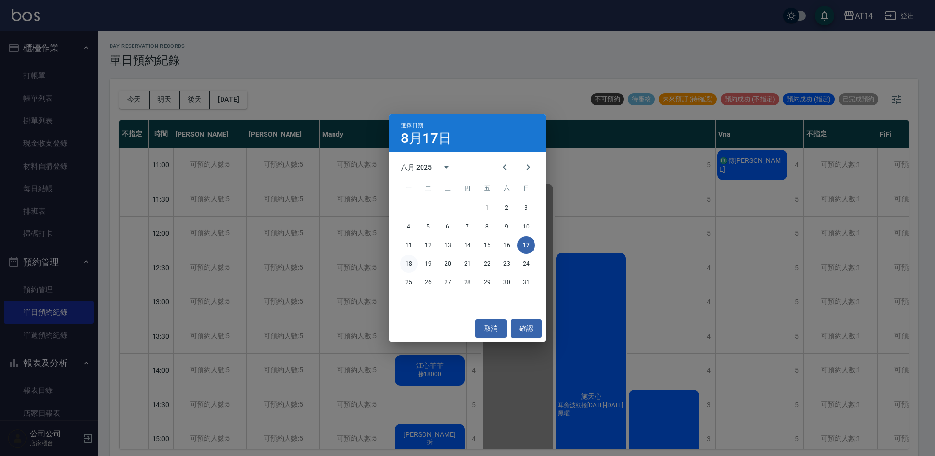
click at [409, 263] on button "18" at bounding box center [409, 264] width 18 height 18
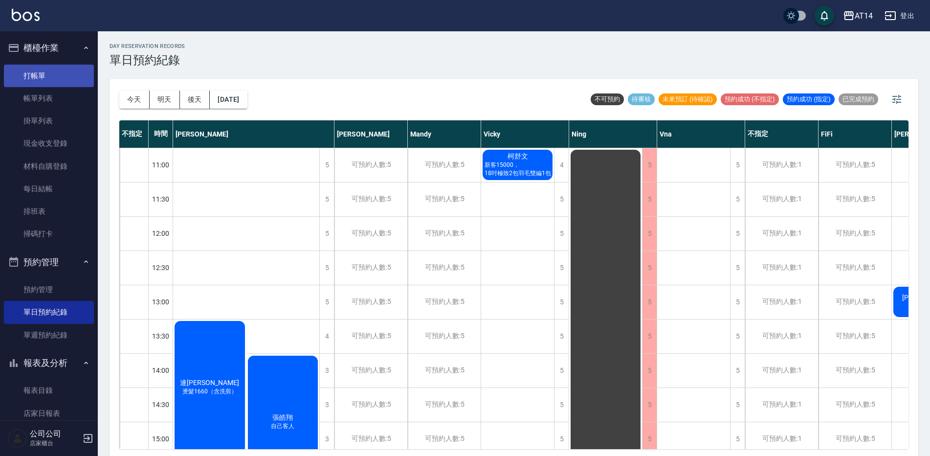
click at [58, 82] on link "打帳單" at bounding box center [49, 76] width 90 height 22
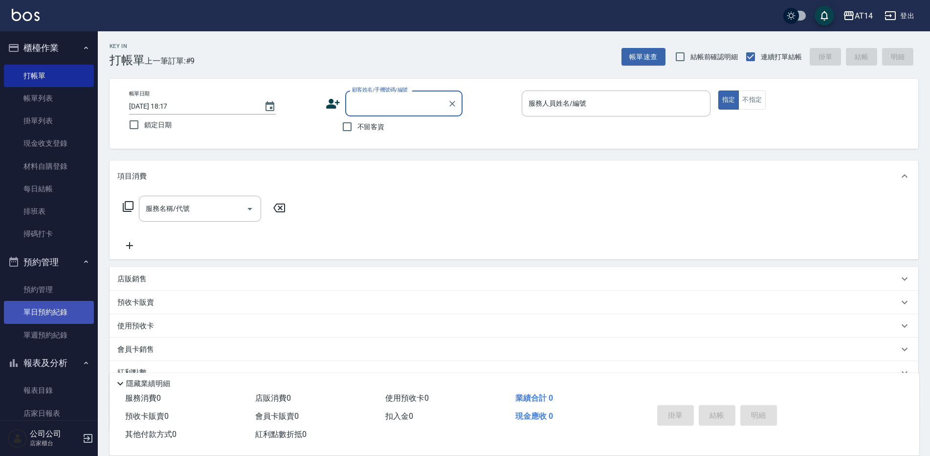
click at [65, 314] on link "單日預約紀錄" at bounding box center [49, 312] width 90 height 22
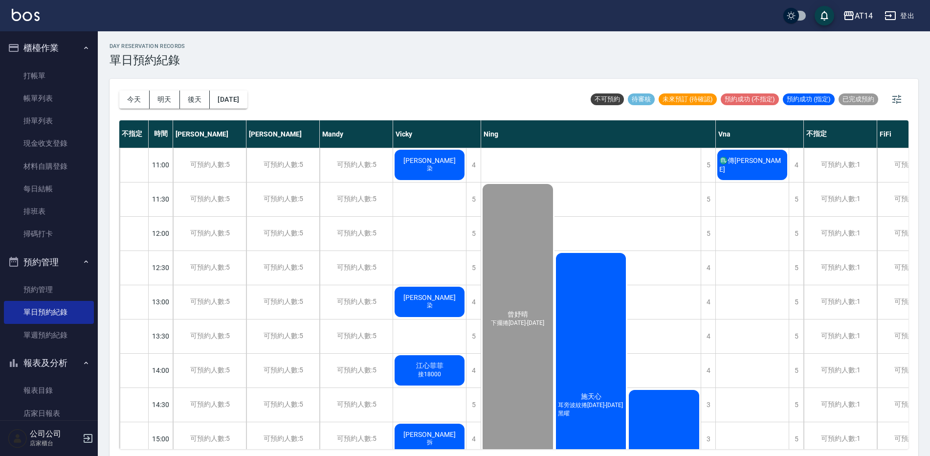
click at [466, 165] on div "♏傳[PERSON_NAME]" at bounding box center [429, 164] width 73 height 33
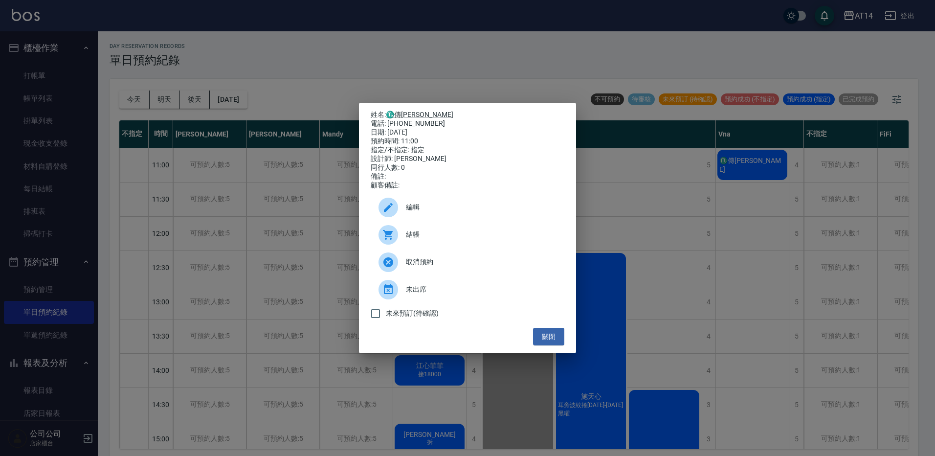
click at [447, 232] on div "結帳" at bounding box center [468, 234] width 194 height 27
click at [400, 119] on div "電話: 0919456722" at bounding box center [468, 123] width 194 height 9
copy div "0919456722"
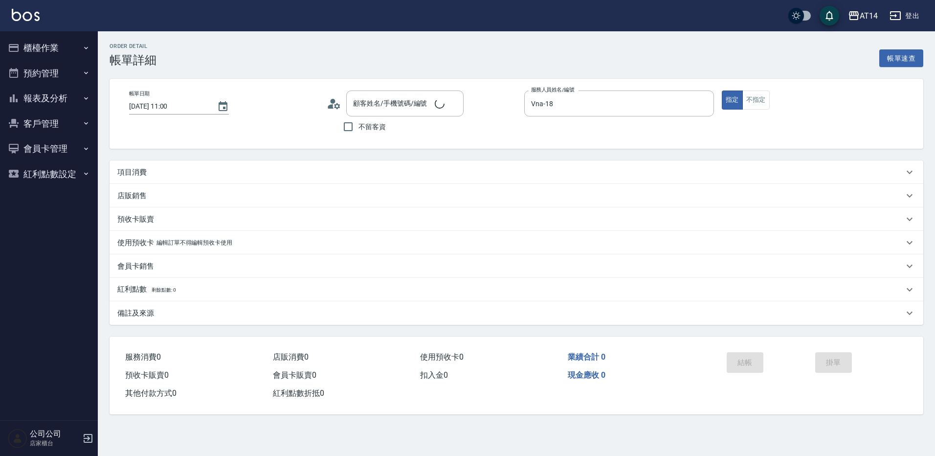
type input "2025/08/17 11:00"
type input "Vna-18"
type input "♏傳[PERSON_NAME]/0919456722/null"
click at [143, 218] on p "預收卡販賣" at bounding box center [135, 219] width 37 height 10
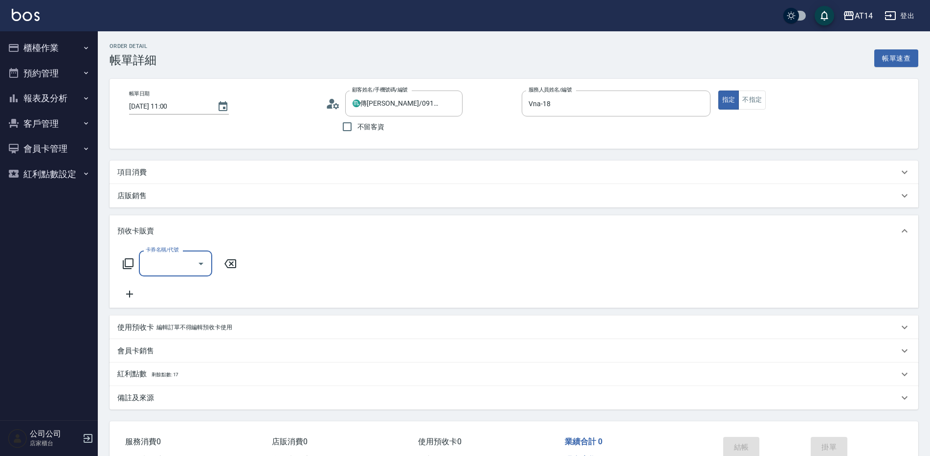
click at [129, 261] on icon at bounding box center [128, 264] width 12 height 12
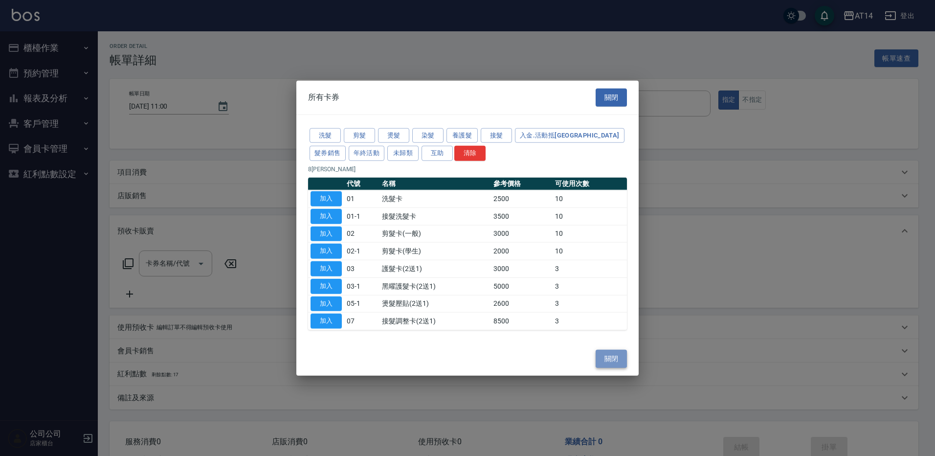
click at [618, 357] on button "關閉" at bounding box center [611, 359] width 31 height 18
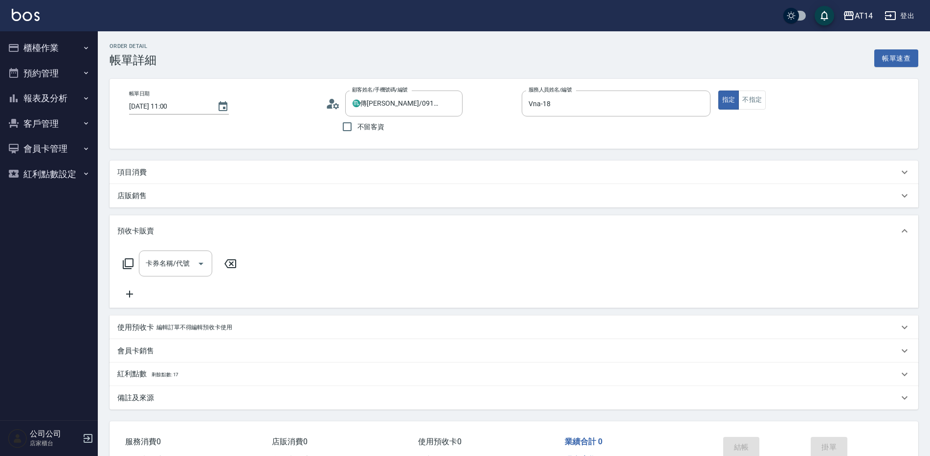
click at [41, 42] on button "櫃檯作業" at bounding box center [49, 47] width 90 height 25
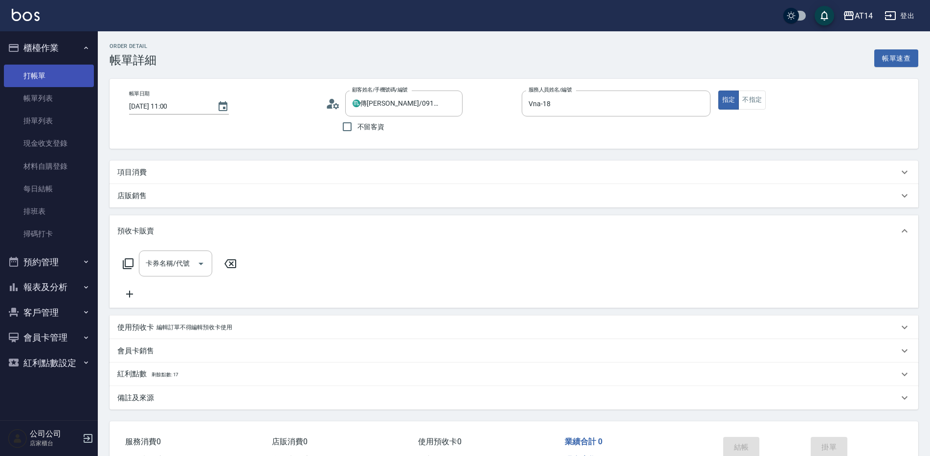
click at [46, 74] on link "打帳單" at bounding box center [49, 76] width 90 height 22
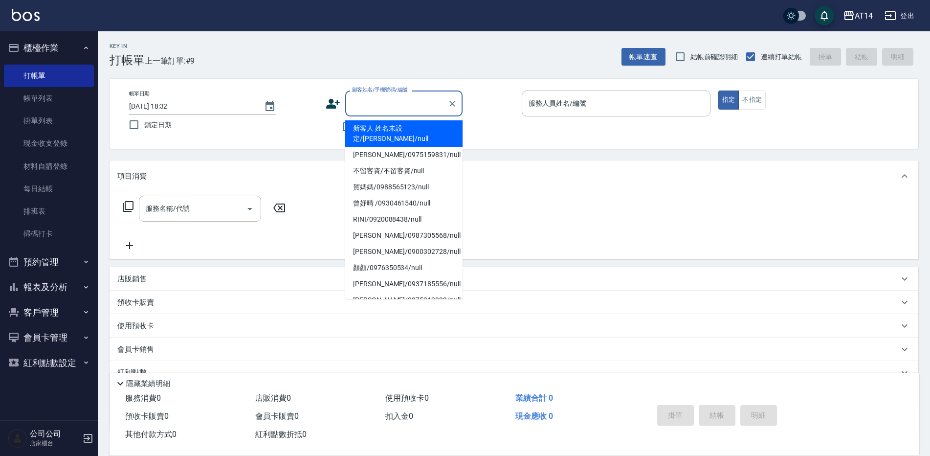
paste input "0919456722"
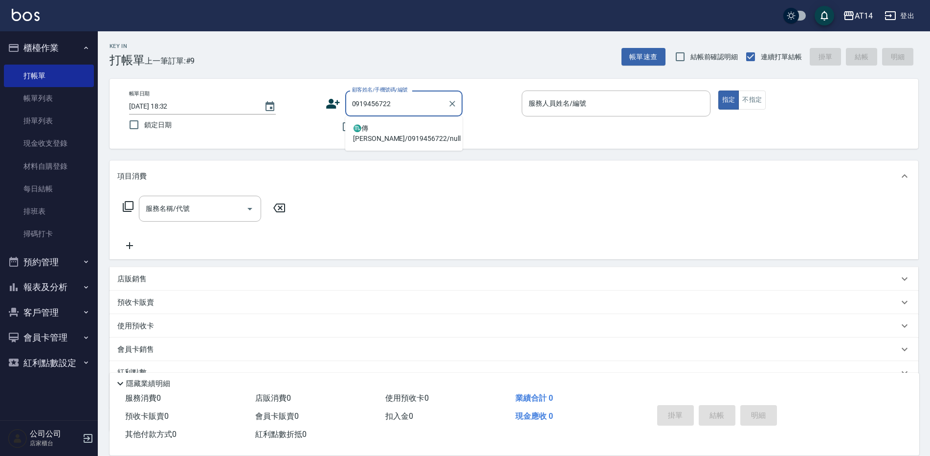
click at [388, 129] on li "♏傳[PERSON_NAME]/0919456722/null" at bounding box center [403, 133] width 117 height 26
type input "♏傳[PERSON_NAME]/0919456722/null"
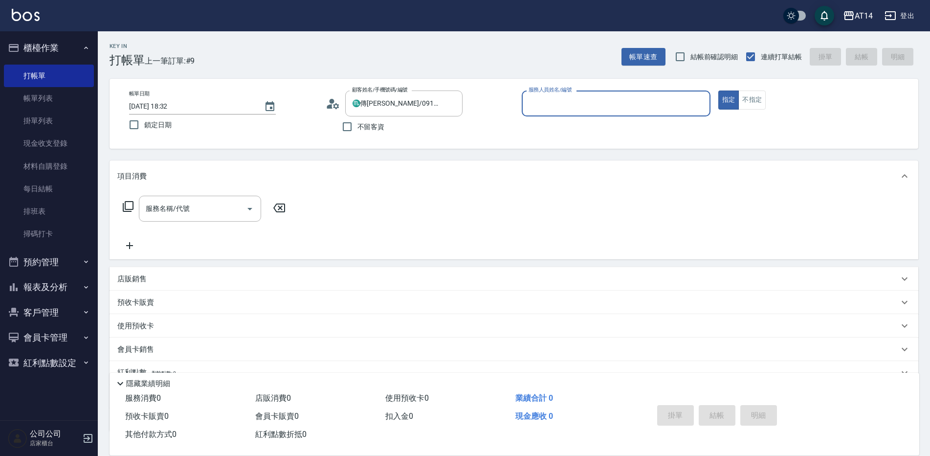
type input "Vna-18"
click at [163, 324] on icon at bounding box center [159, 325] width 10 height 9
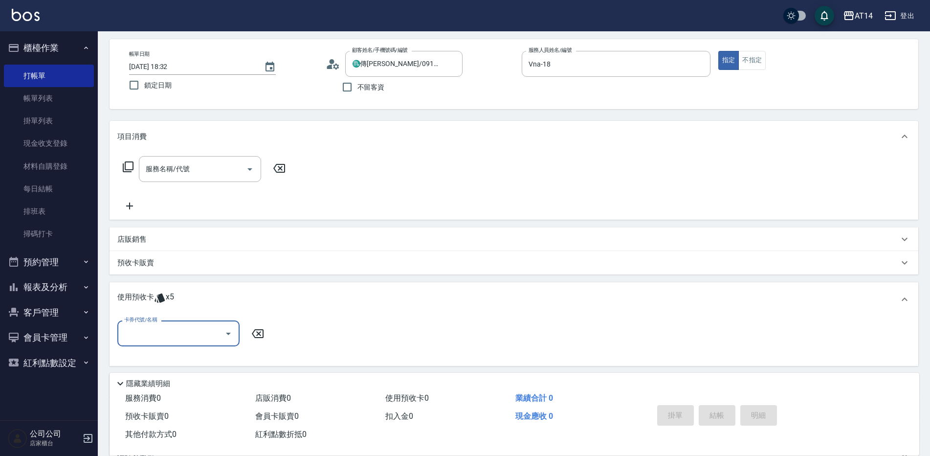
scroll to position [98, 0]
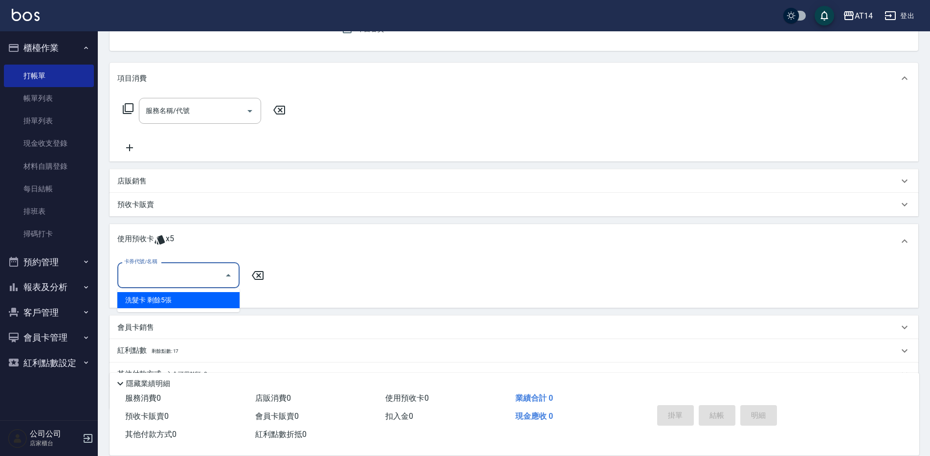
click at [157, 275] on input "卡券代號/名稱" at bounding box center [171, 274] width 99 height 17
click at [159, 297] on div "洗髮卡 剩餘5張" at bounding box center [178, 300] width 122 height 16
type input "洗髮卡"
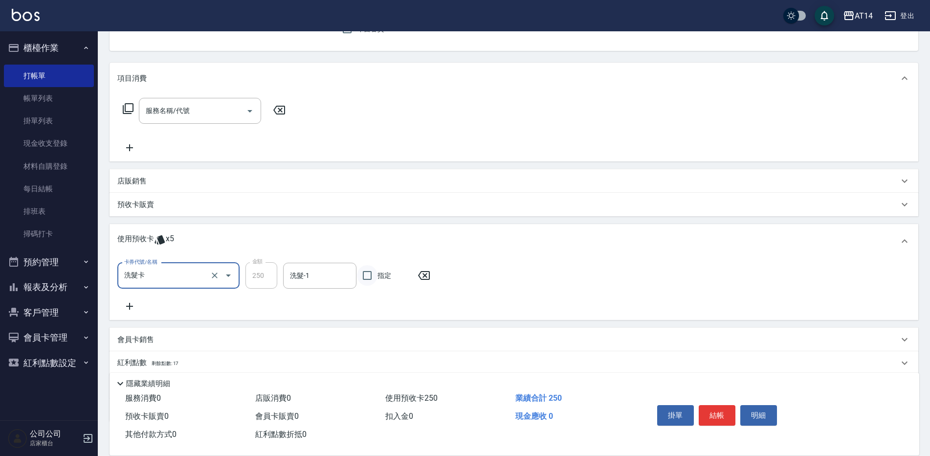
click at [375, 278] on input "指定" at bounding box center [367, 275] width 21 height 21
checkbox input "true"
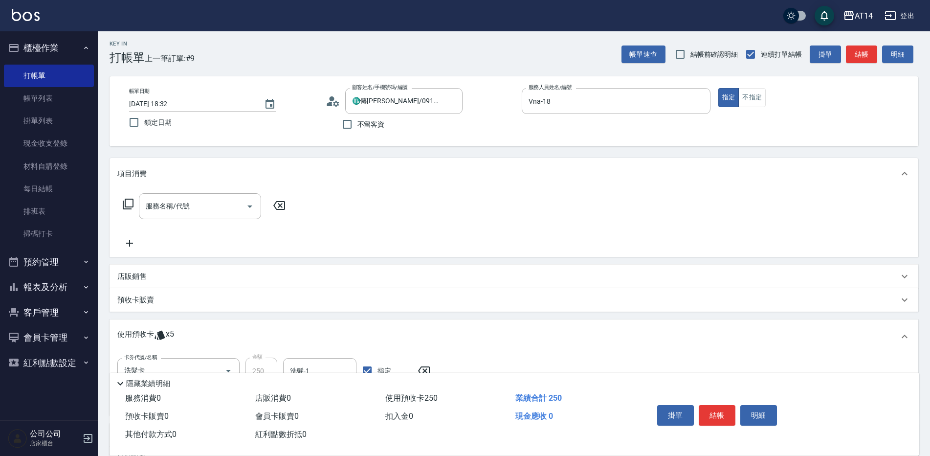
scroll to position [0, 0]
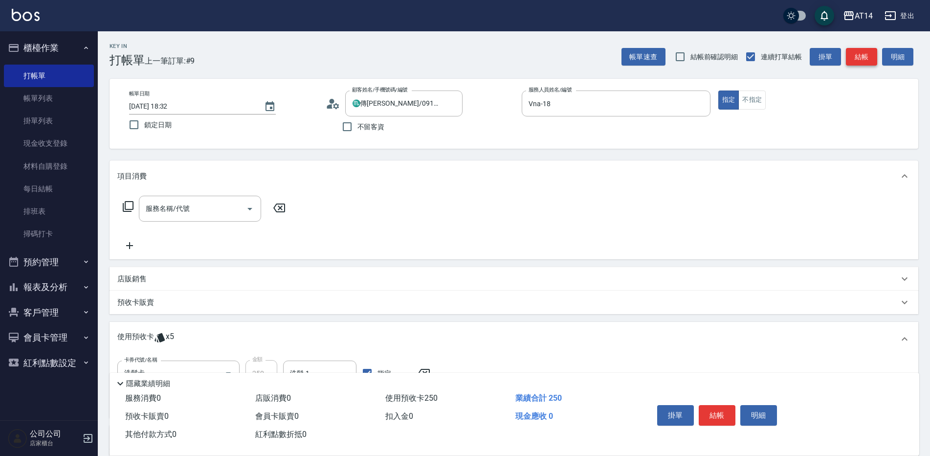
click at [858, 54] on button "結帳" at bounding box center [861, 57] width 31 height 18
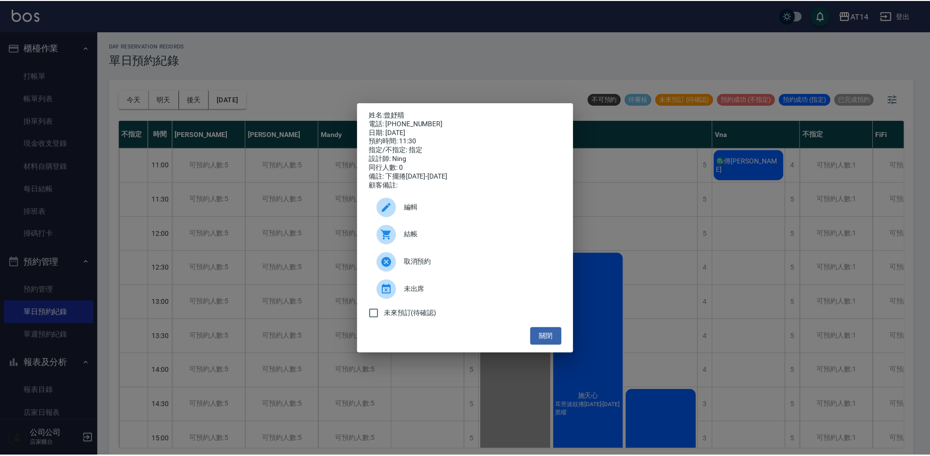
scroll to position [49, 0]
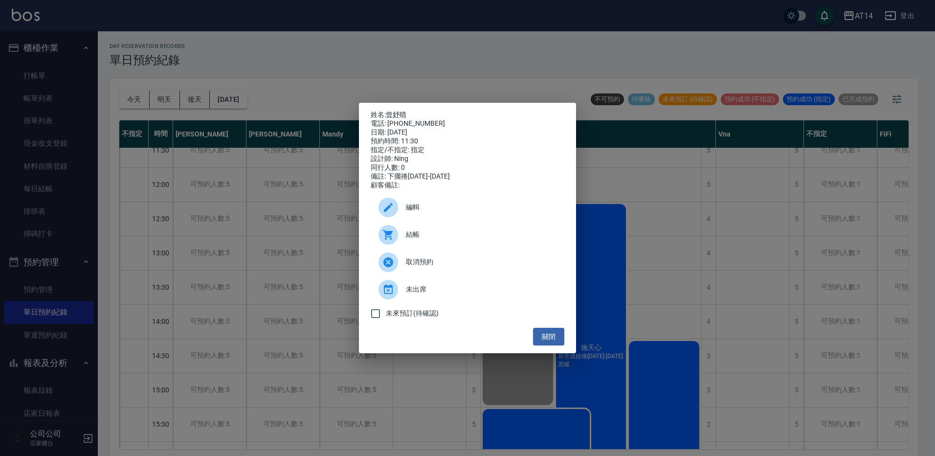
click at [70, 82] on div "姓名: 曾妤晴 電話: [PHONE_NUMBER] 日期: [DATE] 預約時間: 11:30 指定/不指定: 指定 設計師: [PERSON_NAME]…" at bounding box center [467, 228] width 935 height 456
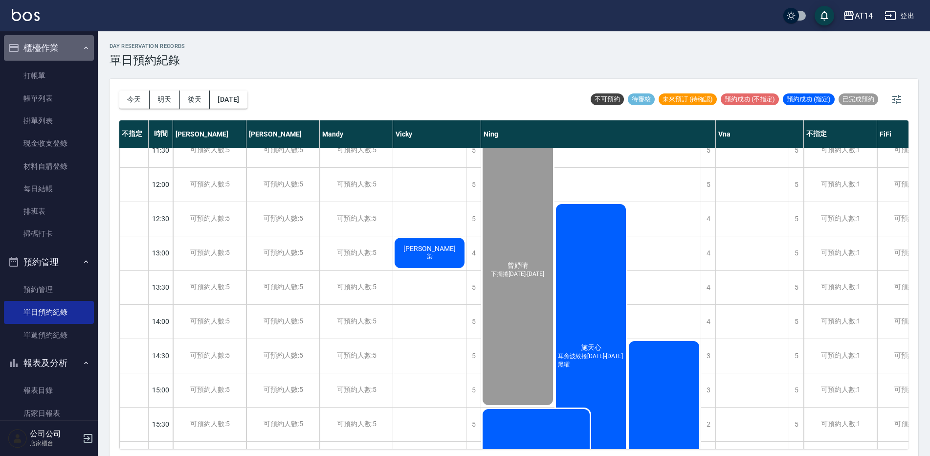
drag, startPoint x: 55, startPoint y: 55, endPoint x: 57, endPoint y: 60, distance: 5.3
click at [56, 55] on button "櫃檯作業" at bounding box center [49, 47] width 90 height 25
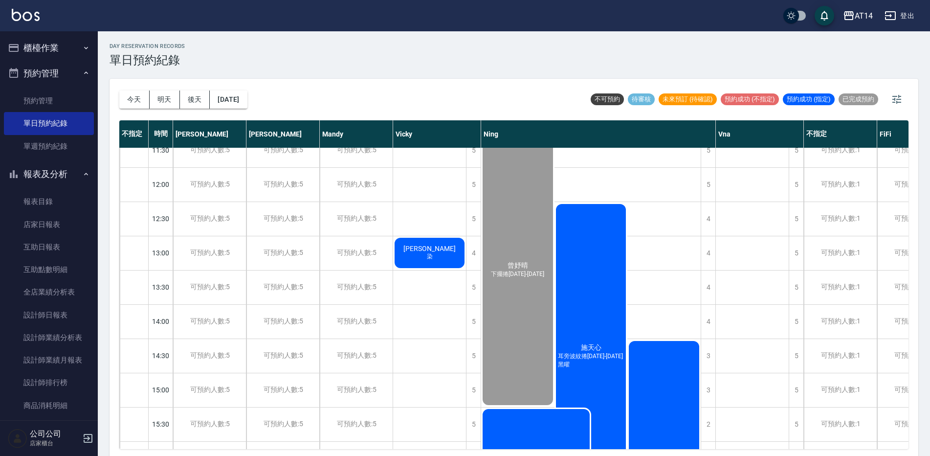
click at [58, 54] on button "櫃檯作業" at bounding box center [49, 47] width 90 height 25
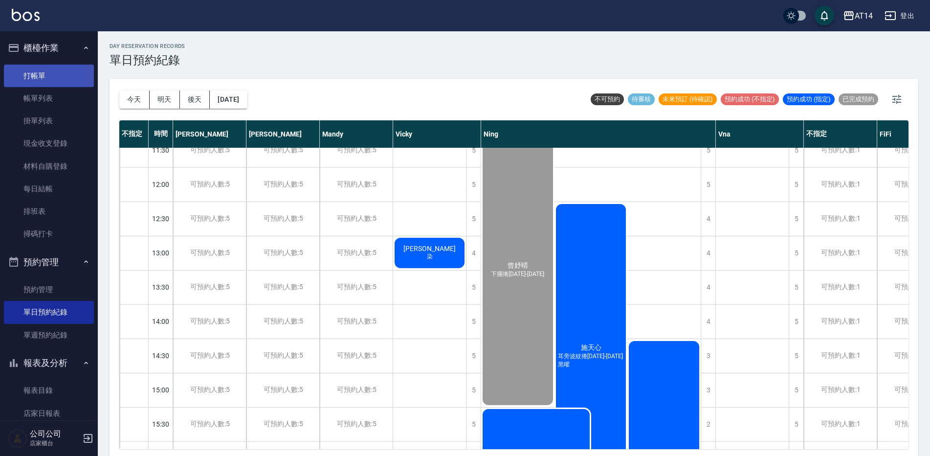
click at [55, 76] on link "打帳單" at bounding box center [49, 76] width 90 height 22
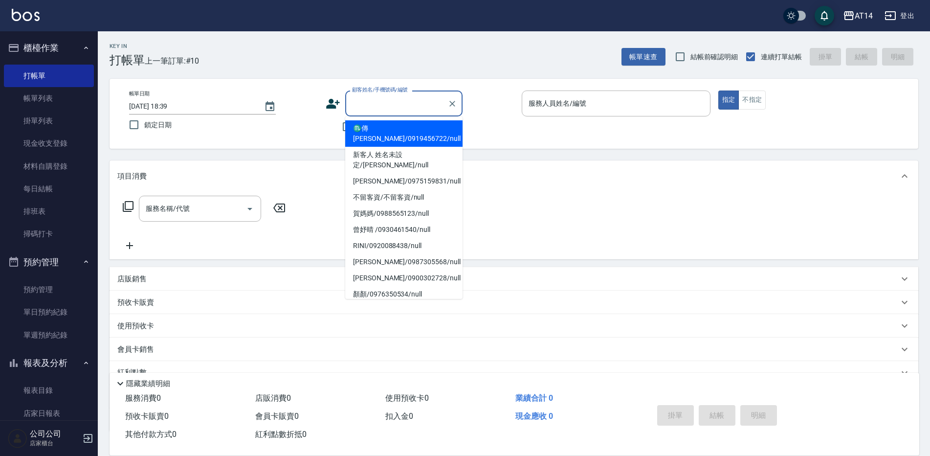
click at [384, 110] on input "顧客姓名/手機號碼/編號" at bounding box center [397, 103] width 94 height 17
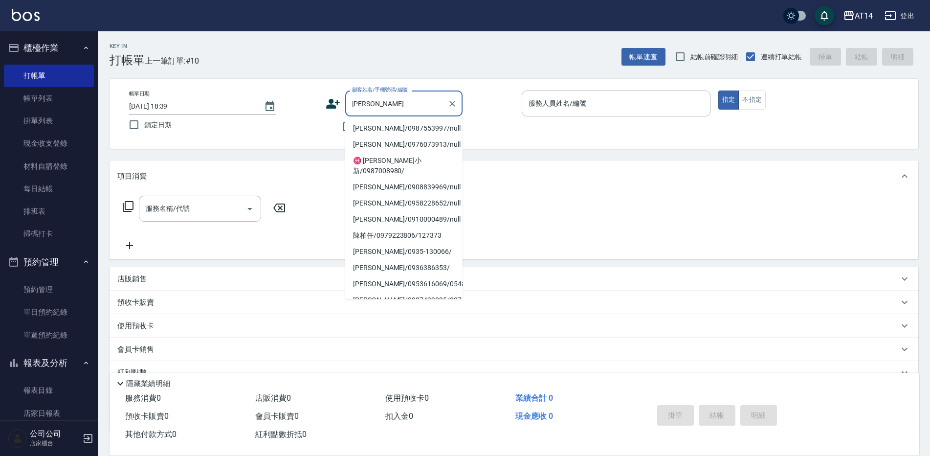
click at [381, 128] on li "[PERSON_NAME]/0987553997/null" at bounding box center [403, 128] width 117 height 16
type input "[PERSON_NAME]/0987553997/null"
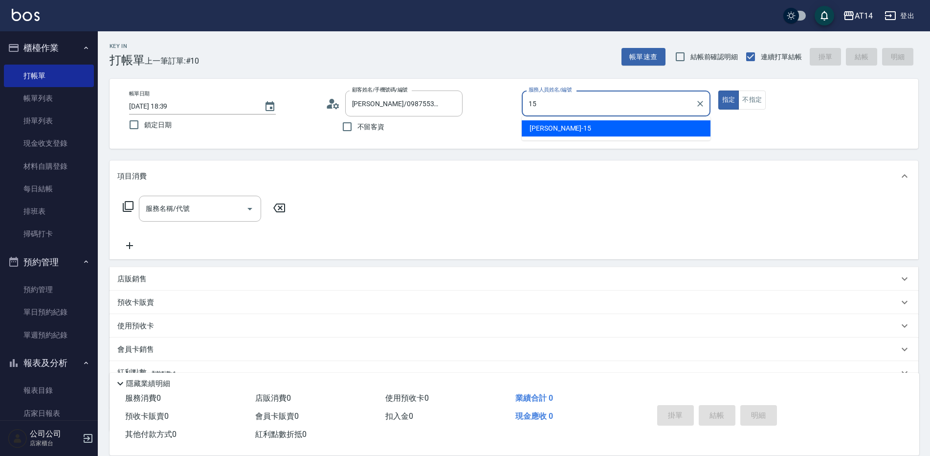
type input "15"
type button "true"
type input "Dora-15"
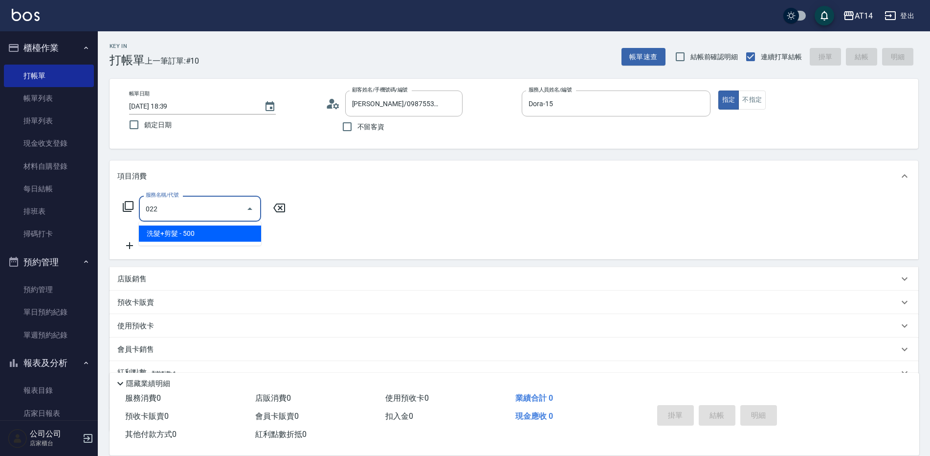
type input "洗髮+剪髮(022)"
type input "1"
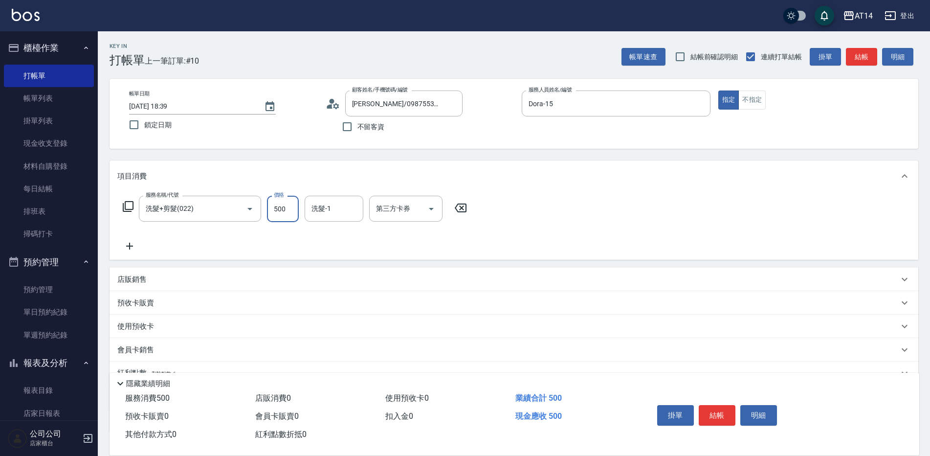
type input "6"
type input "0"
type input "650"
type input "1"
type input "650"
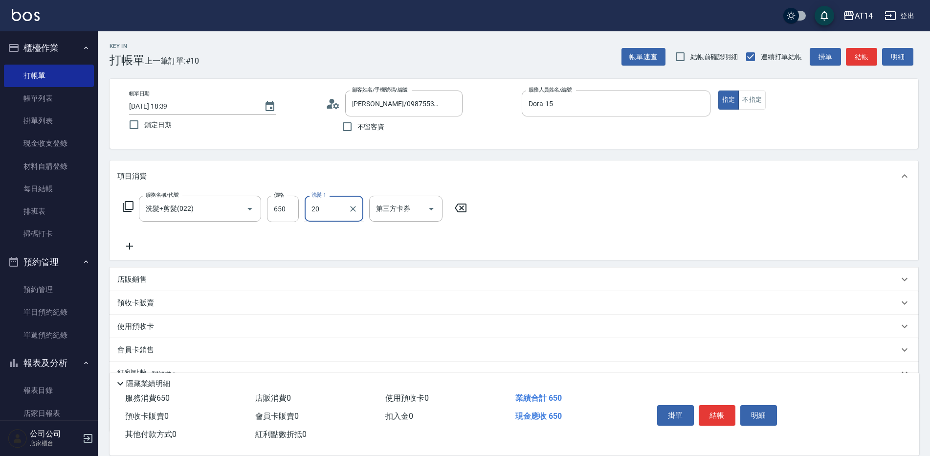
type input "[PERSON_NAME]-20"
drag, startPoint x: 350, startPoint y: 208, endPoint x: 434, endPoint y: 229, distance: 86.7
click at [350, 208] on icon "Clear" at bounding box center [353, 209] width 10 height 10
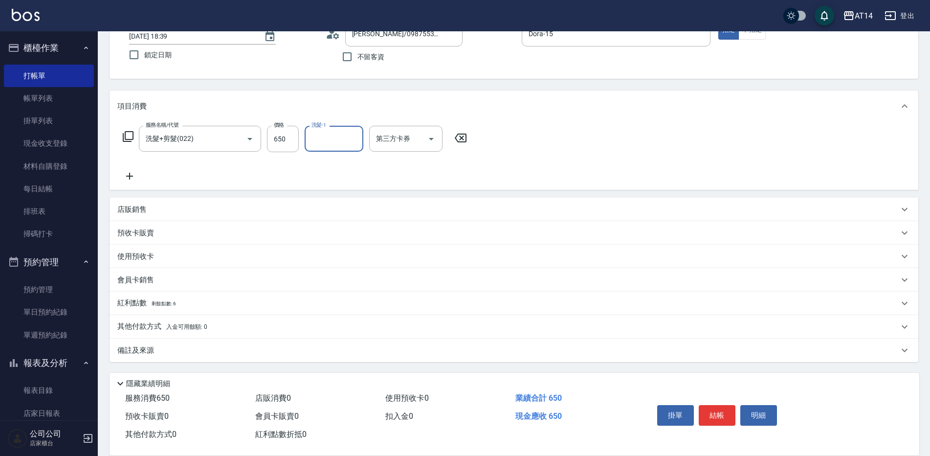
click at [333, 348] on div "備註及來源" at bounding box center [507, 350] width 781 height 10
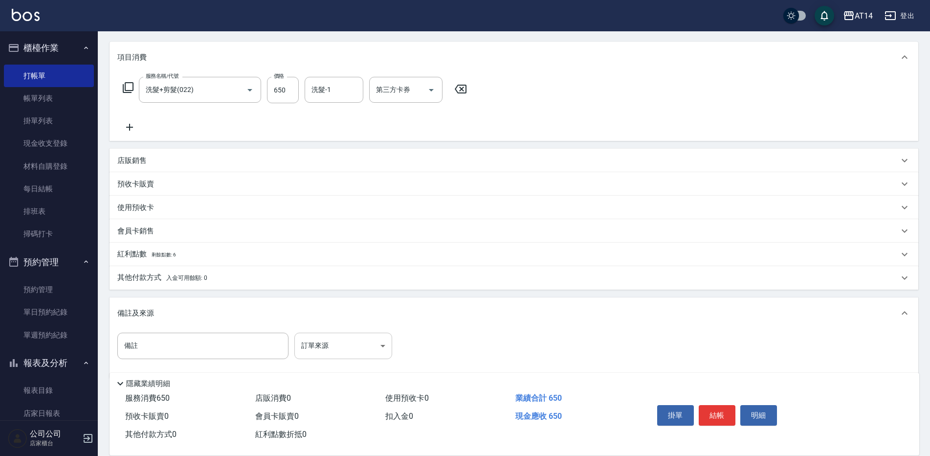
scroll to position [130, 0]
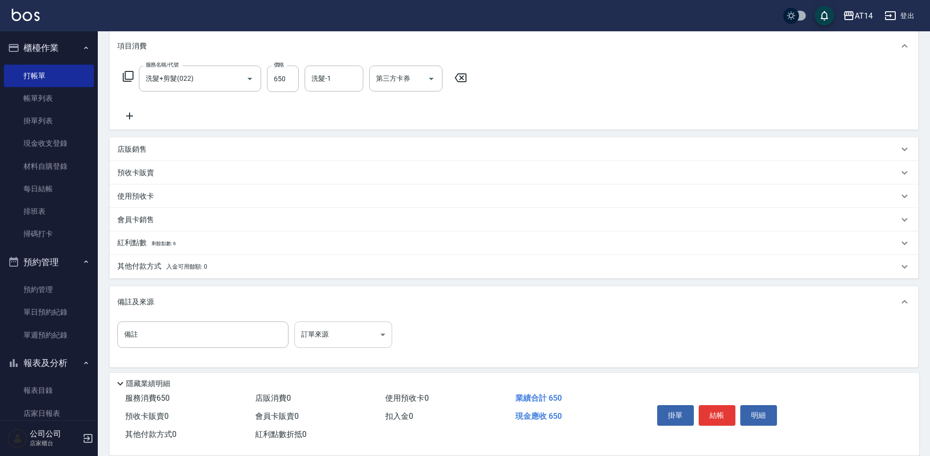
click at [327, 335] on body "AT14 登出 櫃檯作業 打帳單 帳單列表 掛單列表 現金收支登錄 材料自購登錄 每日結帳 排班表 掃碼打卡 預約管理 預約管理 單日預約紀錄 單週預約紀錄 …" at bounding box center [465, 165] width 930 height 591
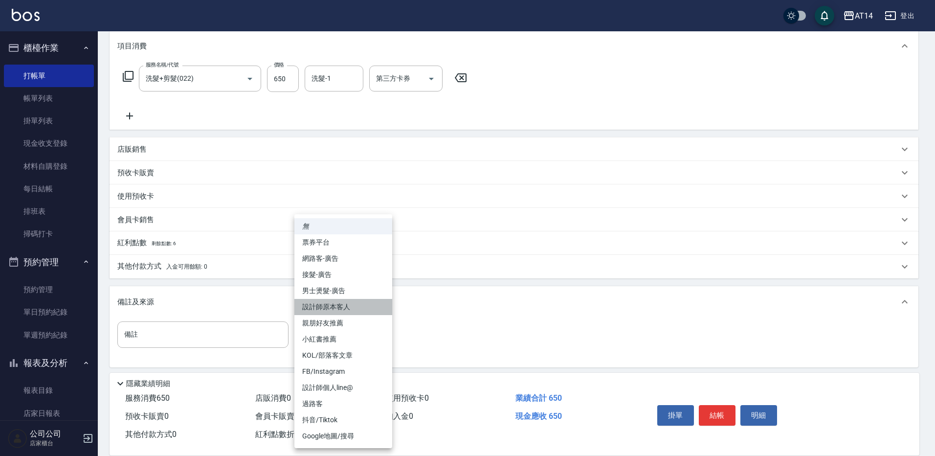
drag, startPoint x: 376, startPoint y: 303, endPoint x: 394, endPoint y: 311, distance: 18.8
click at [378, 303] on li "設計師原本客人" at bounding box center [343, 307] width 98 height 16
type input "設計師原本客人"
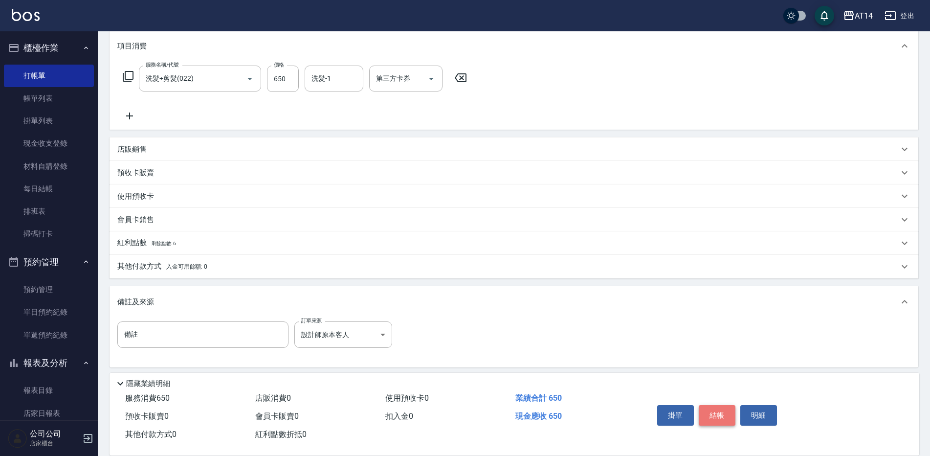
click at [721, 408] on button "結帳" at bounding box center [717, 415] width 37 height 21
type input "[DATE] 18:40"
type input "0"
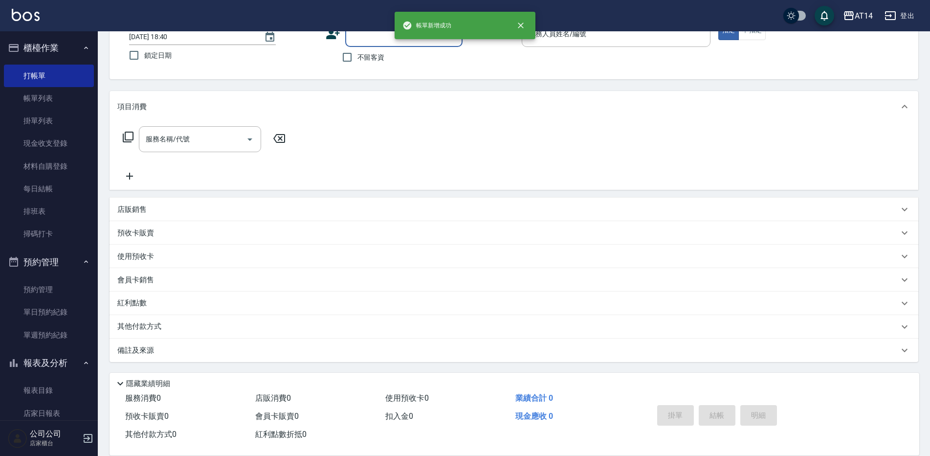
scroll to position [0, 0]
